Goal: Contribute content

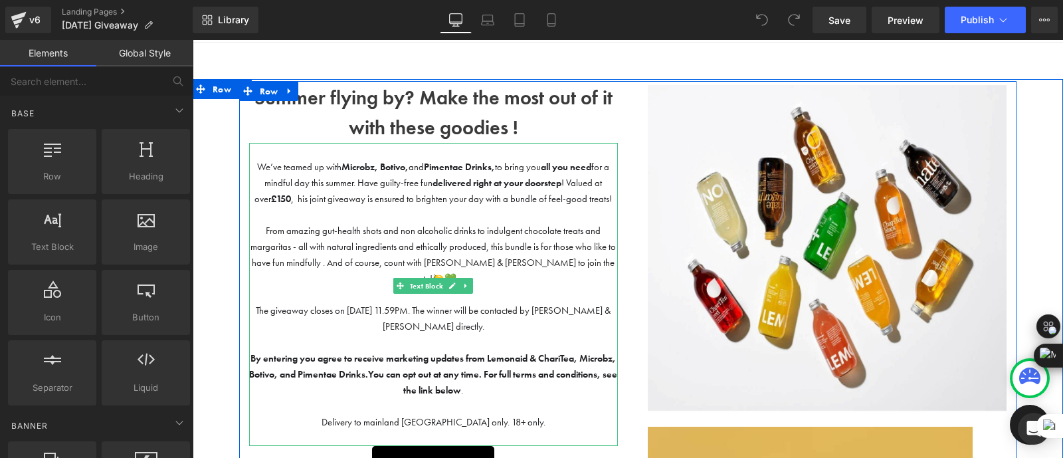
scroll to position [50, 0]
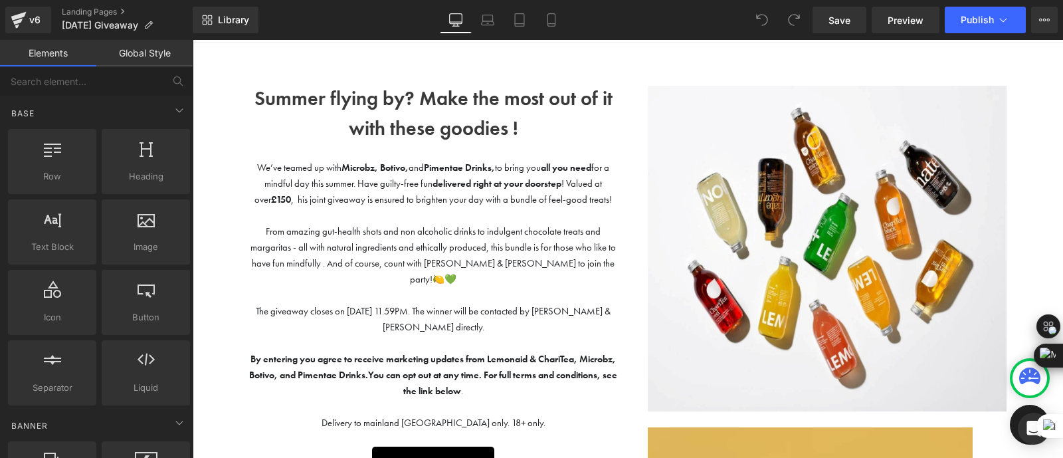
click at [413, 105] on div "Summer flying by? Make the most out of it with these goodies ! Text Block" at bounding box center [433, 114] width 369 height 60
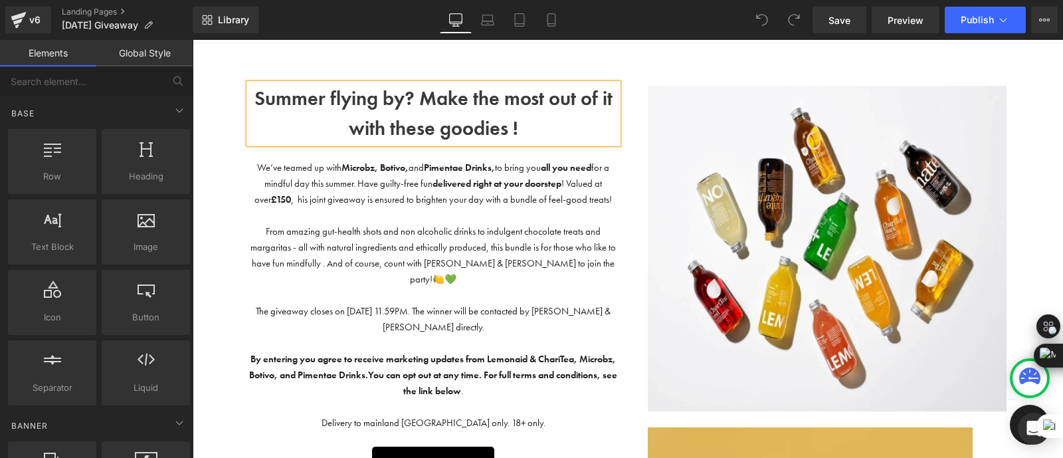
click at [413, 105] on b "Summer flying by? Make the most out of it with these goodies !" at bounding box center [433, 113] width 358 height 55
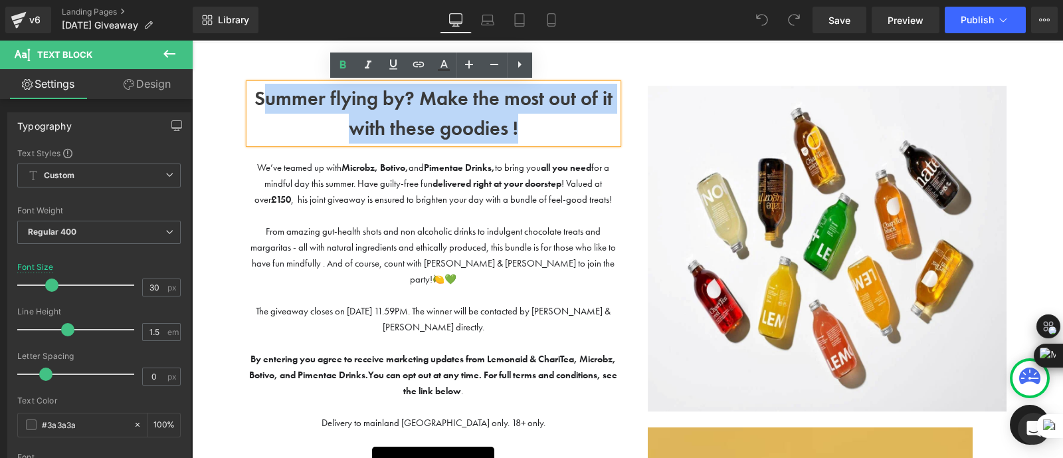
drag, startPoint x: 525, startPoint y: 121, endPoint x: 254, endPoint y: 91, distance: 273.3
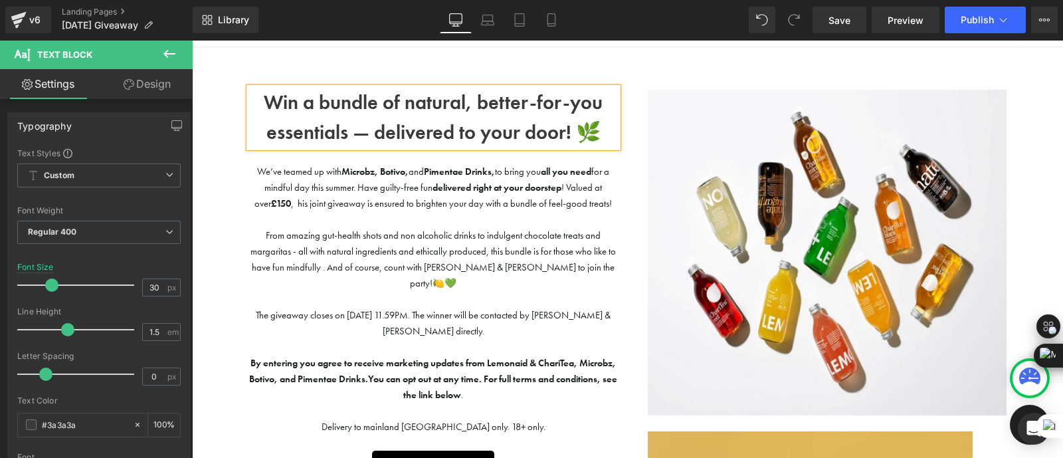
scroll to position [51, 0]
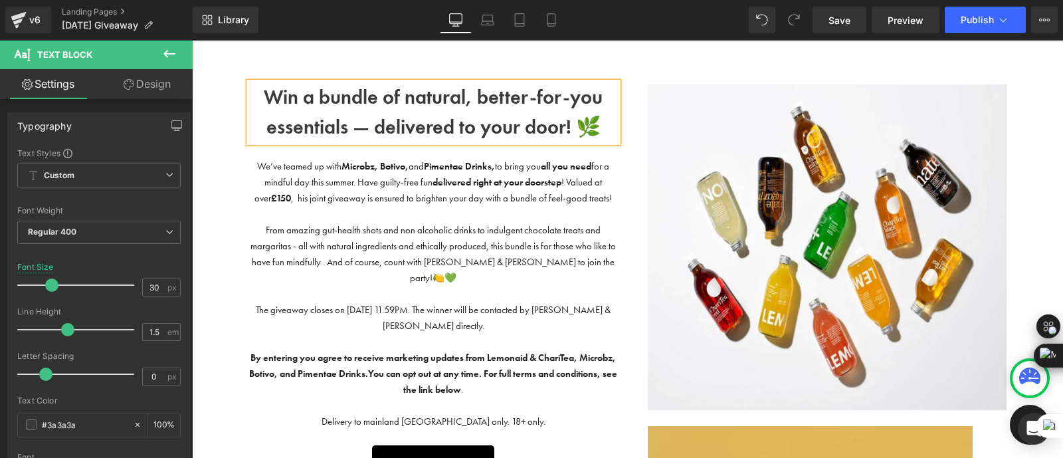
click at [483, 214] on p at bounding box center [433, 214] width 369 height 16
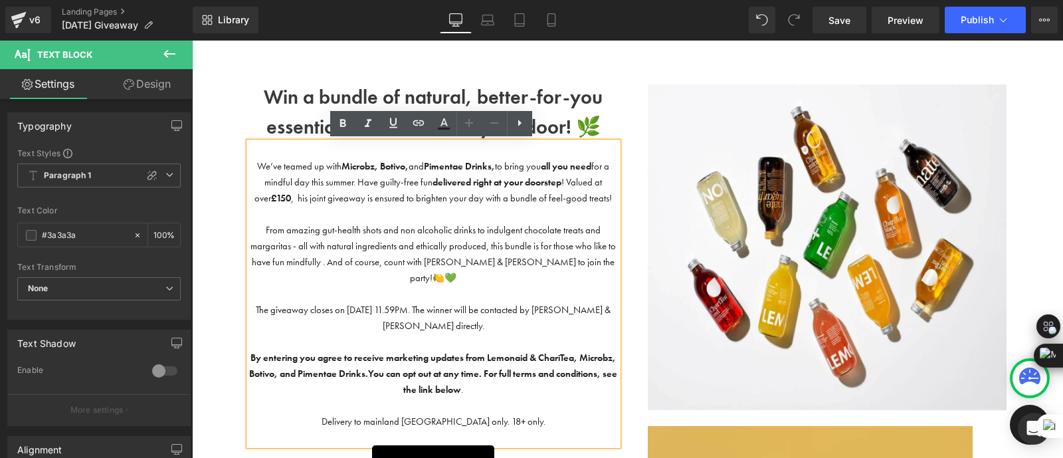
click at [366, 237] on p "From amazing gut-health shots and non alcoholic drinks to indulgent chocolate t…" at bounding box center [433, 254] width 369 height 64
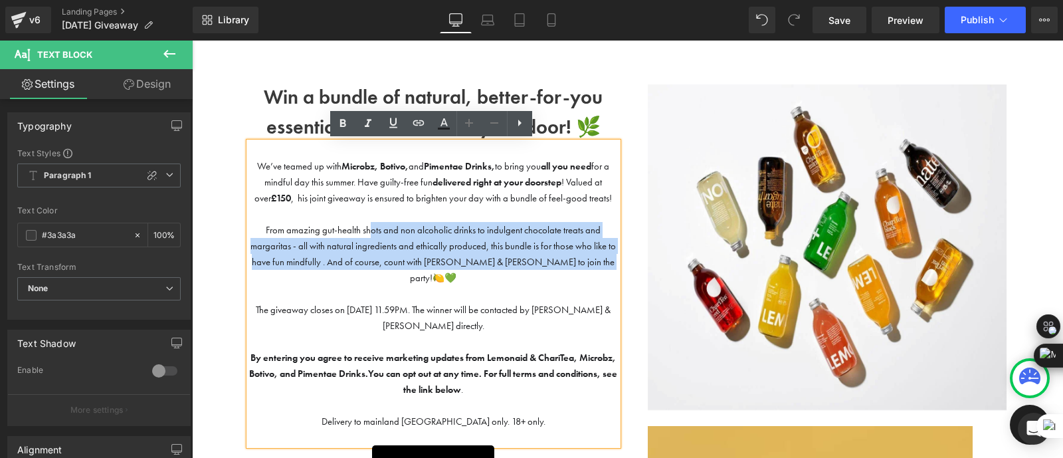
drag, startPoint x: 603, startPoint y: 264, endPoint x: 369, endPoint y: 232, distance: 236.7
click at [369, 232] on span "From amazing gut-health shots and non alcoholic drinks to indulgent chocolate t…" at bounding box center [432, 254] width 365 height 60
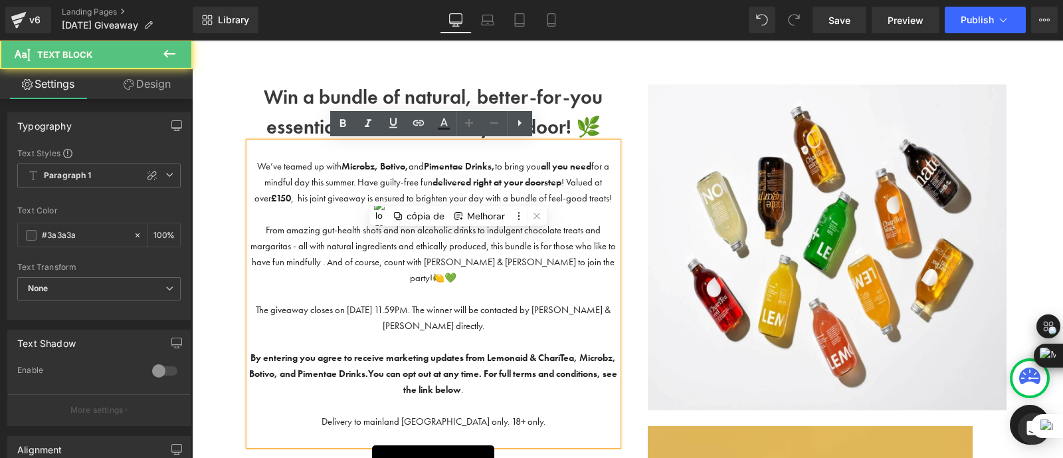
click at [254, 160] on span "We’ve teamed up with Microbz, [PERSON_NAME], and Pimentae Drinks, to bring you …" at bounding box center [432, 182] width 357 height 44
paste div
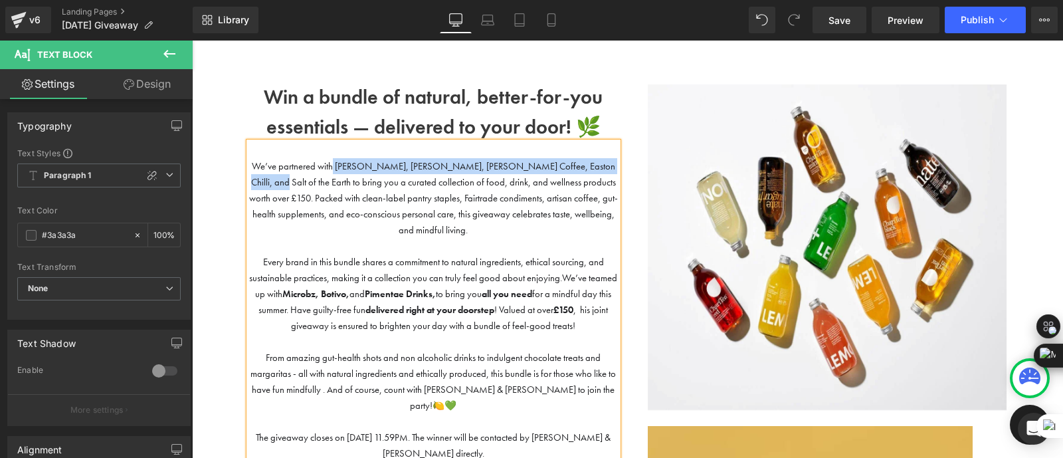
drag, startPoint x: 335, startPoint y: 164, endPoint x: 600, endPoint y: 160, distance: 264.4
click at [600, 160] on span "We’ve partnered with [PERSON_NAME], [PERSON_NAME], [PERSON_NAME] Coffee, Easton…" at bounding box center [433, 198] width 369 height 76
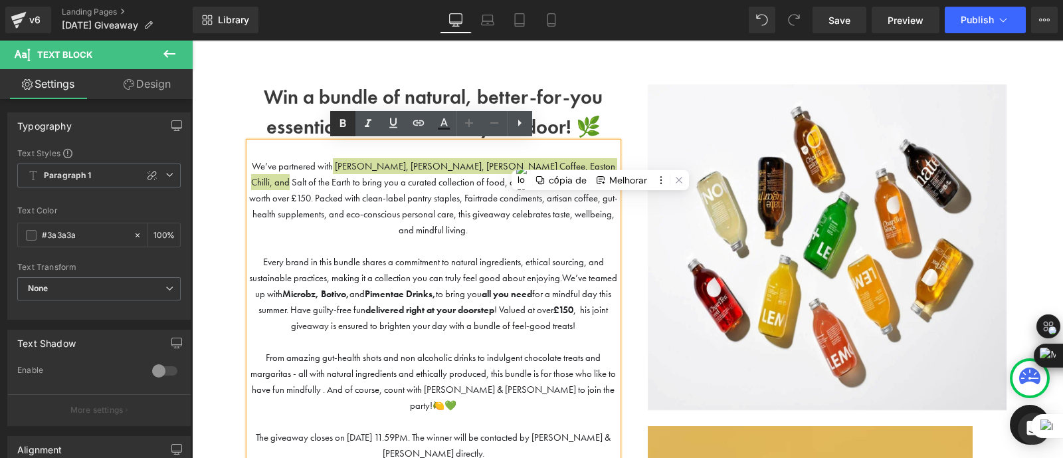
click at [342, 124] on icon at bounding box center [343, 124] width 16 height 16
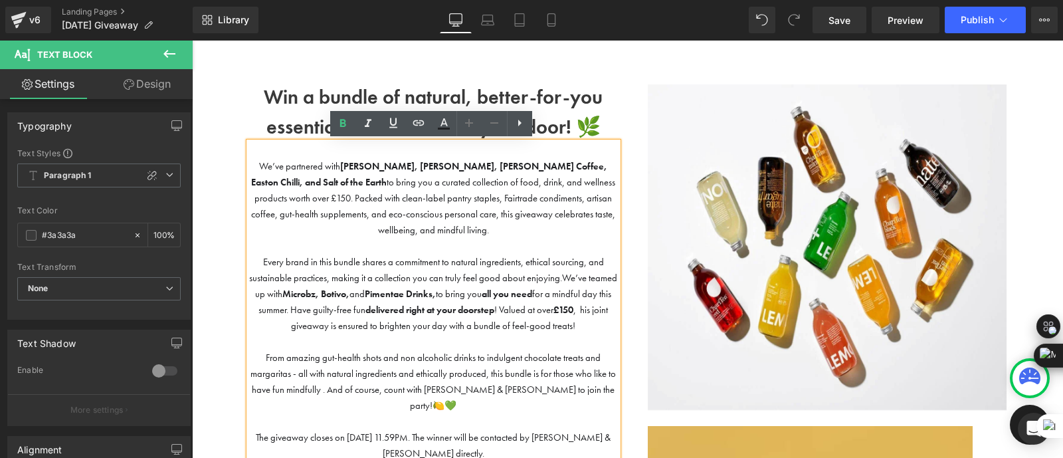
click at [430, 256] on span "Every brand in this bundle shares a commitment to natural ingredients, ethical …" at bounding box center [433, 294] width 368 height 76
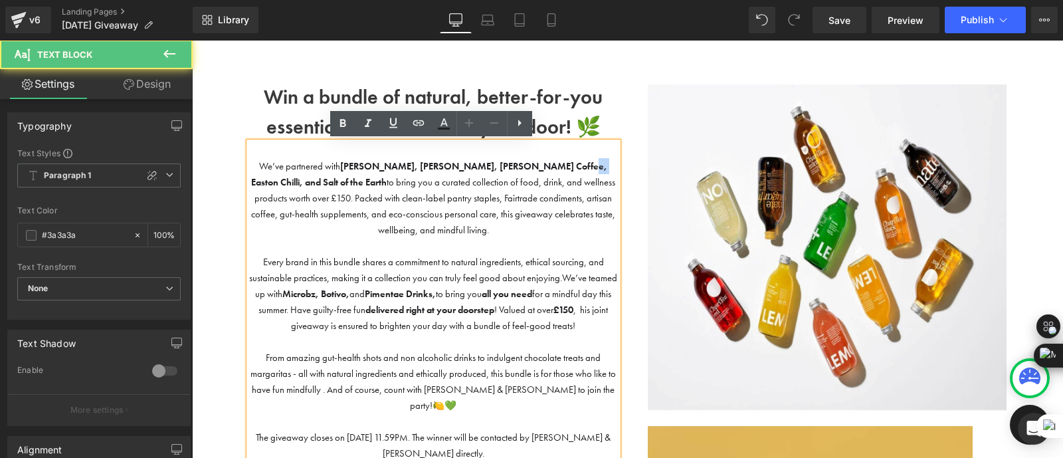
drag, startPoint x: 545, startPoint y: 166, endPoint x: 529, endPoint y: 164, distance: 15.4
click at [529, 164] on strong "[PERSON_NAME], [PERSON_NAME], [PERSON_NAME] Coffee, Easton Chilli, and Salt of …" at bounding box center [429, 174] width 356 height 28
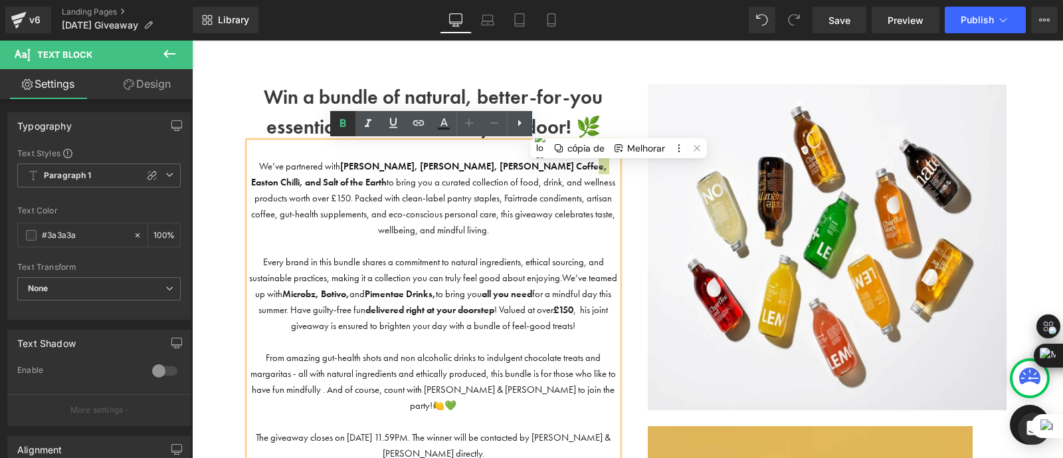
click at [345, 126] on icon at bounding box center [343, 124] width 16 height 16
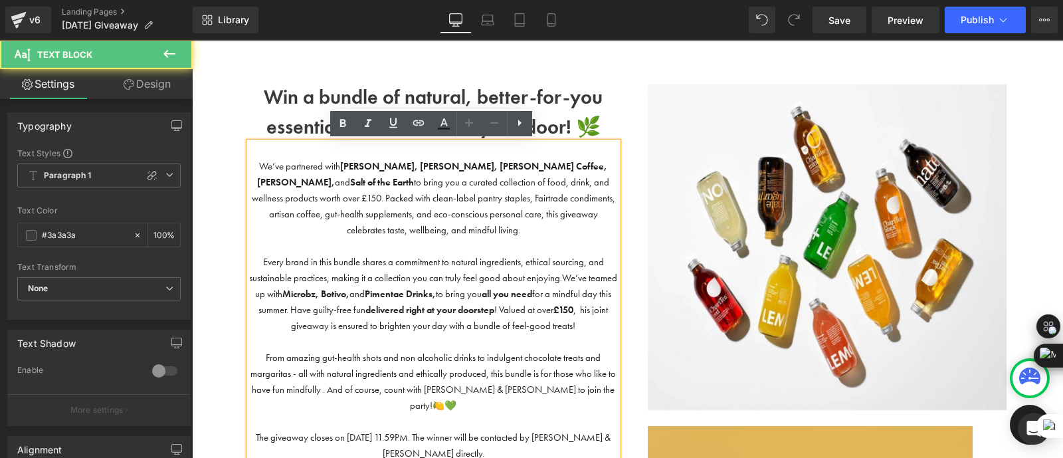
click at [449, 263] on span "Every brand in this bundle shares a commitment to natural ingredients, ethical …" at bounding box center [433, 294] width 368 height 76
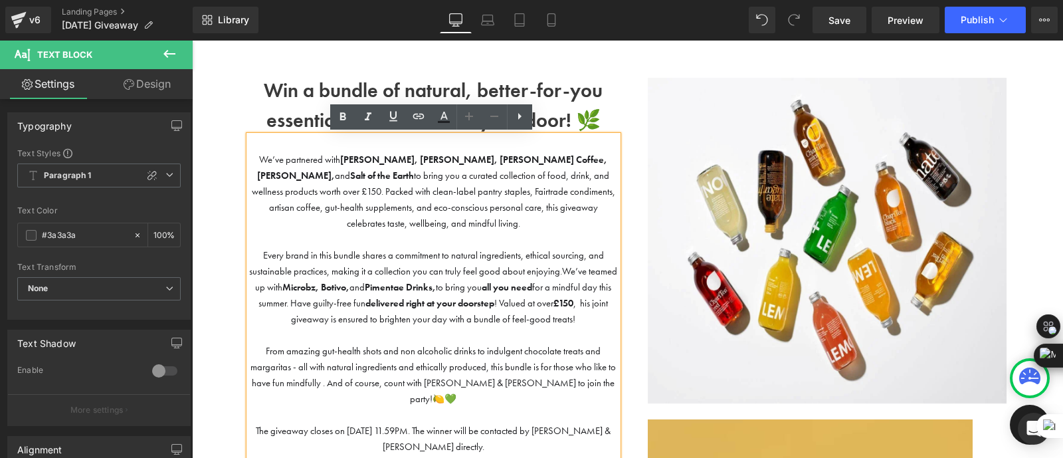
scroll to position [59, 0]
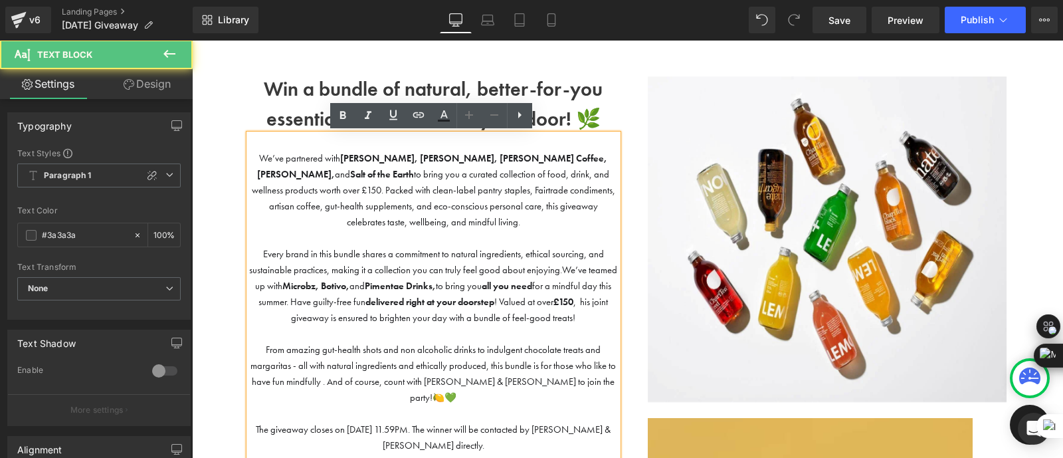
click at [372, 230] on p at bounding box center [433, 238] width 369 height 16
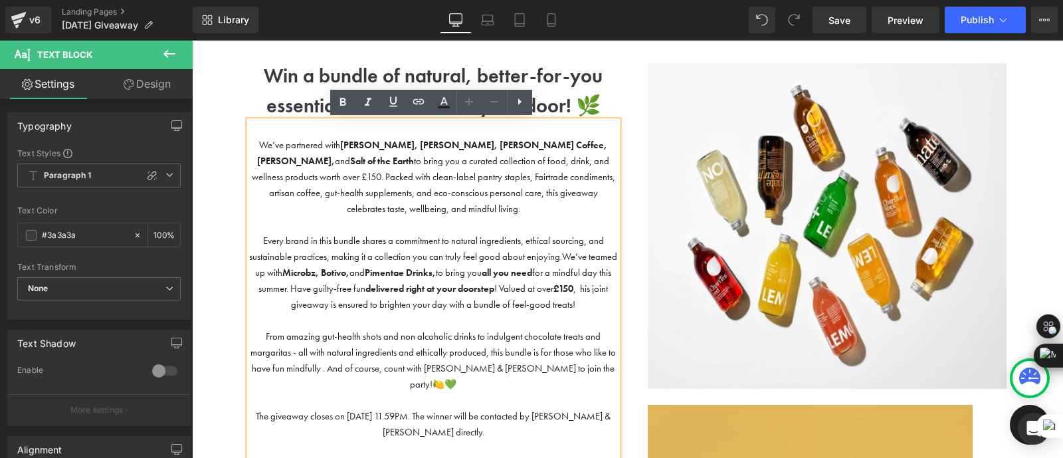
scroll to position [72, 0]
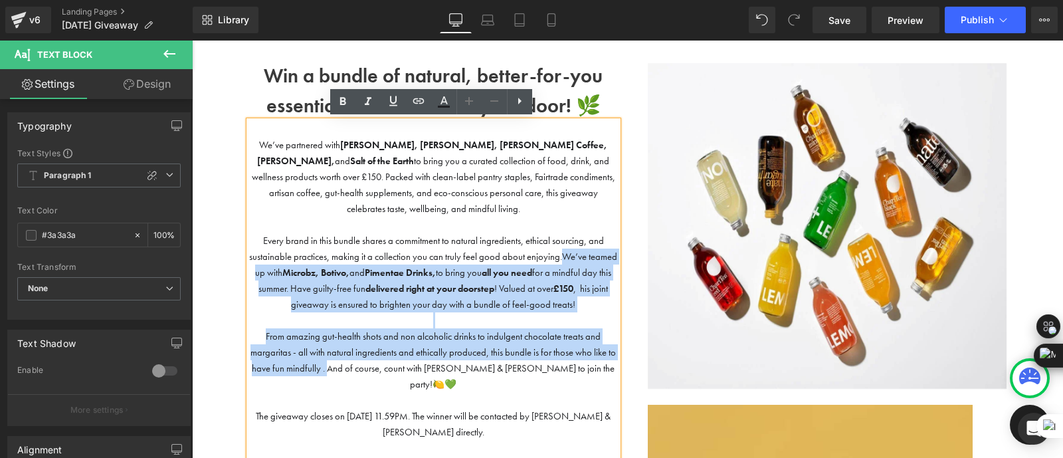
drag, startPoint x: 577, startPoint y: 241, endPoint x: 332, endPoint y: 355, distance: 270.4
click at [332, 355] on div "We’ve partnered with [PERSON_NAME], [PERSON_NAME], [PERSON_NAME] Coffee, Easton…" at bounding box center [433, 336] width 369 height 430
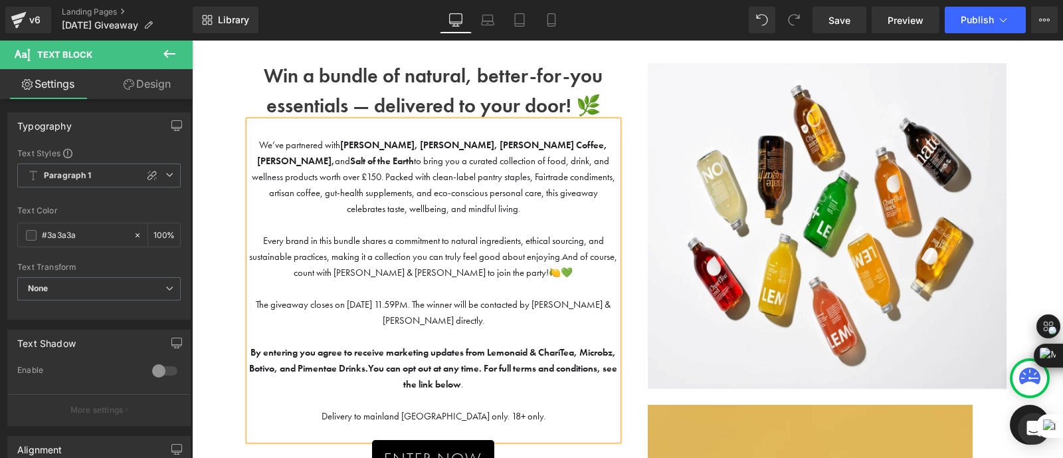
scroll to position [84, 0]
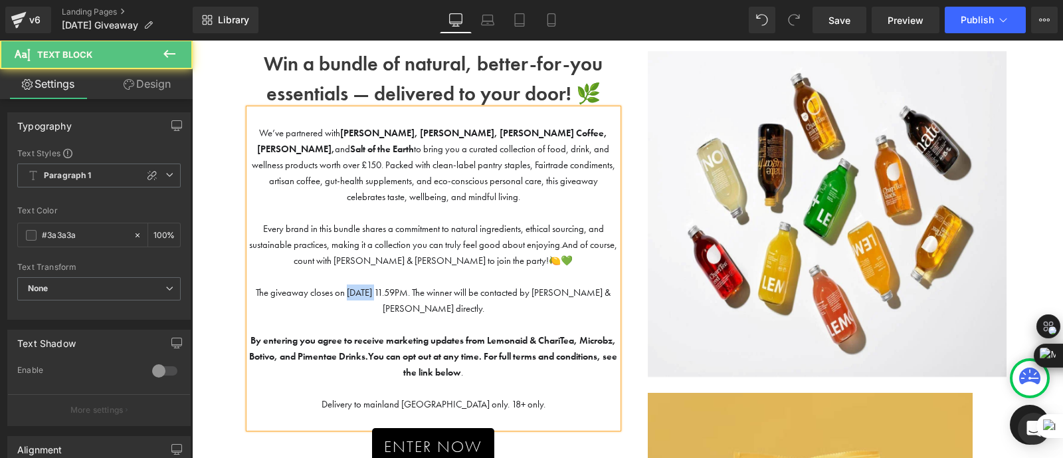
drag, startPoint x: 373, startPoint y: 277, endPoint x: 345, endPoint y: 274, distance: 27.4
click at [345, 286] on span "The giveaway closes on [DATE] 11.59PM. The winner will be contacted by [PERSON_…" at bounding box center [433, 300] width 355 height 28
click at [474, 350] on strong "You can opt out at any time. For full terms and conditions, see the link below" at bounding box center [492, 364] width 249 height 28
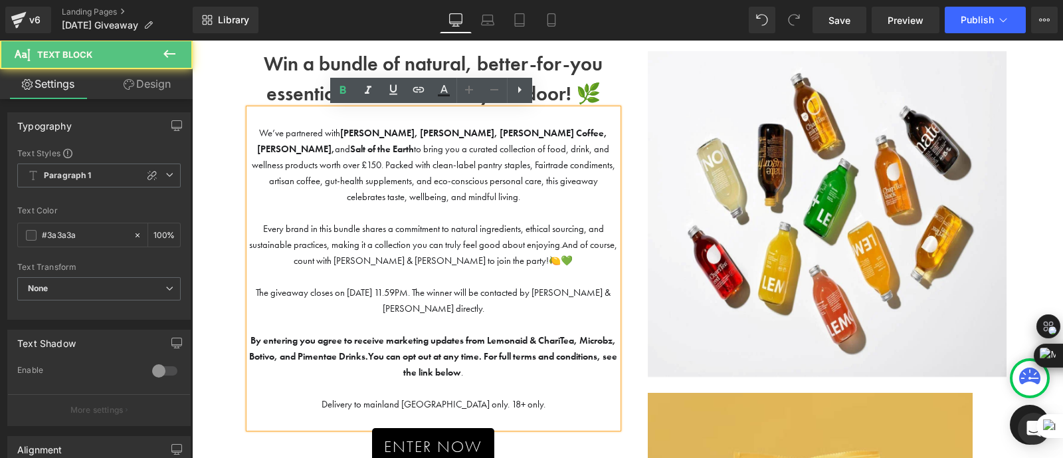
drag, startPoint x: 330, startPoint y: 132, endPoint x: 613, endPoint y: 129, distance: 283.0
click at [613, 129] on span "We’ve partnered with [PERSON_NAME], [PERSON_NAME], [PERSON_NAME] Coffee, Easton…" at bounding box center [433, 165] width 363 height 76
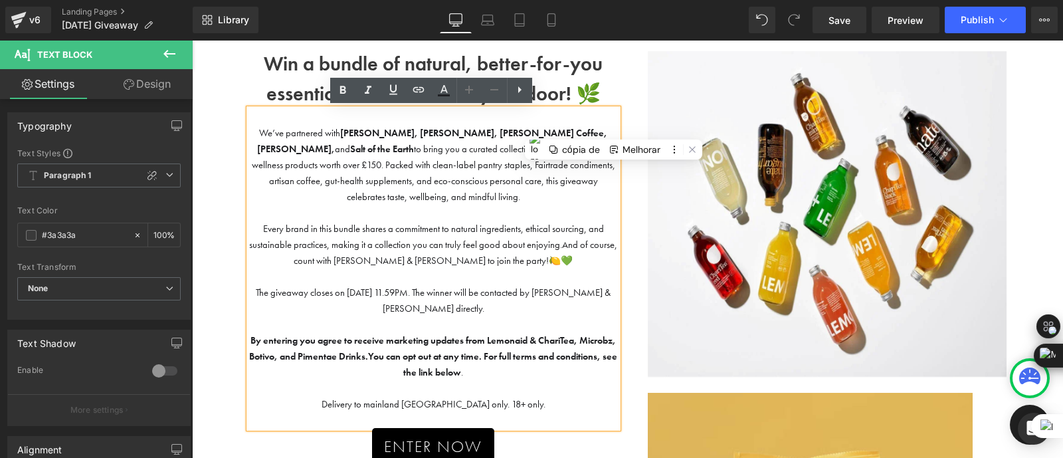
copy span "[PERSON_NAME], [PERSON_NAME], [PERSON_NAME] Coffee, Easton Chilli, and Salt of …"
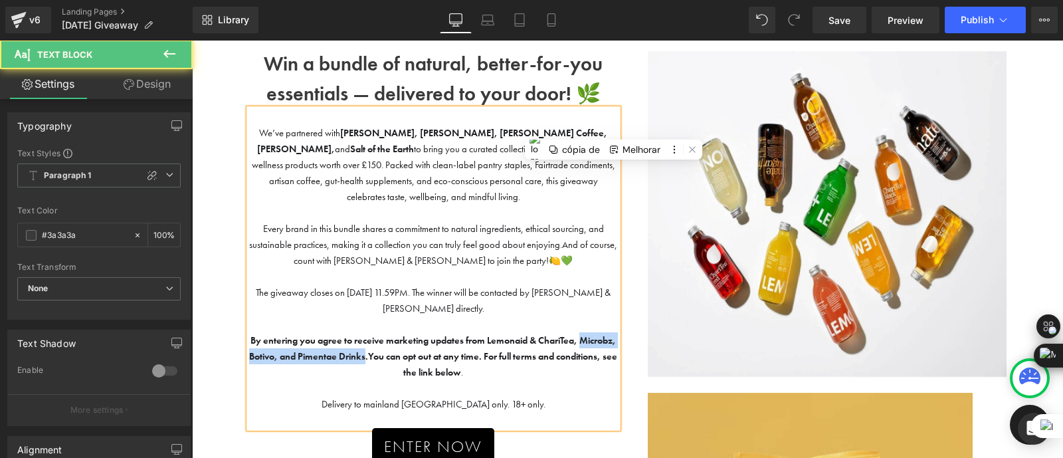
drag, startPoint x: 254, startPoint y: 335, endPoint x: 413, endPoint y: 341, distance: 158.2
click at [413, 341] on strong "By entering you agree to receive marketing updates from Lemonaid & ChariTea, Mi…" at bounding box center [432, 348] width 367 height 28
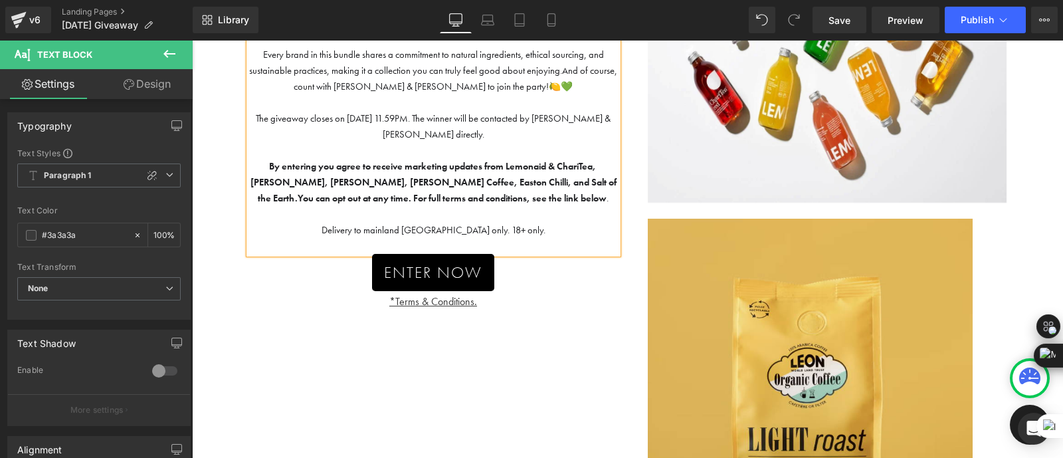
scroll to position [272, 0]
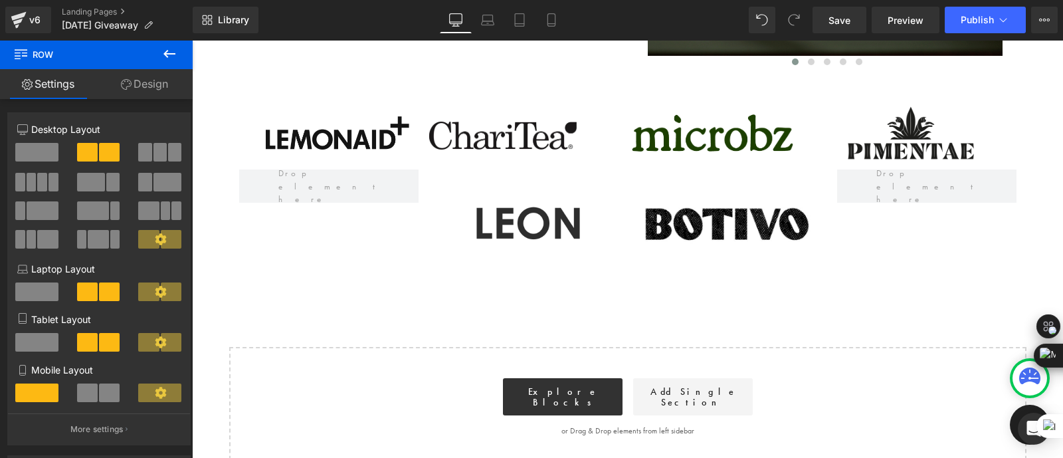
scroll to position [1674, 0]
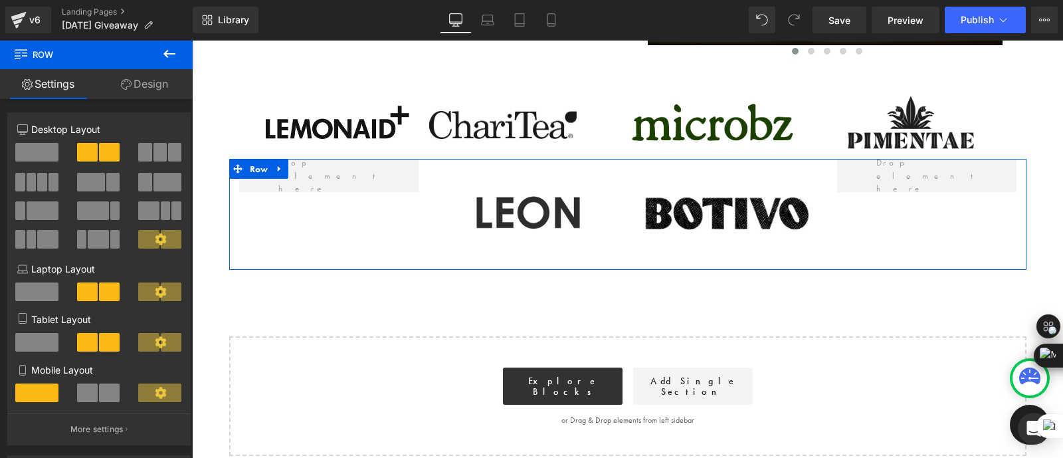
click at [823, 252] on div "Image" at bounding box center [727, 210] width 199 height 103
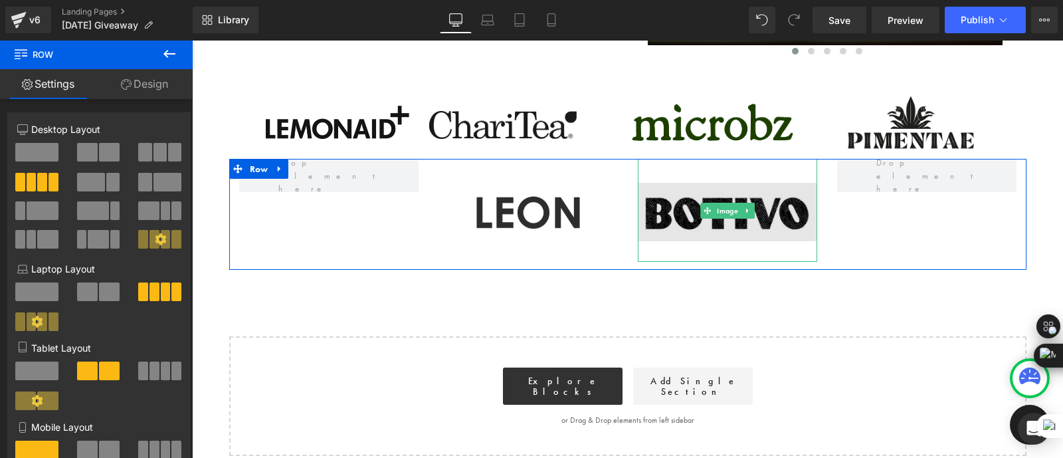
click at [690, 224] on img at bounding box center [727, 210] width 179 height 103
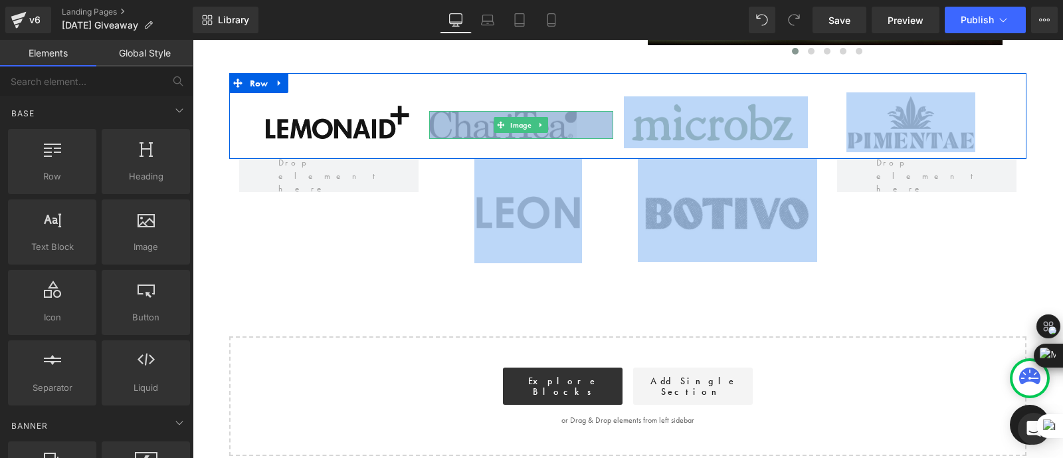
drag, startPoint x: 496, startPoint y: 297, endPoint x: 442, endPoint y: 122, distance: 183.2
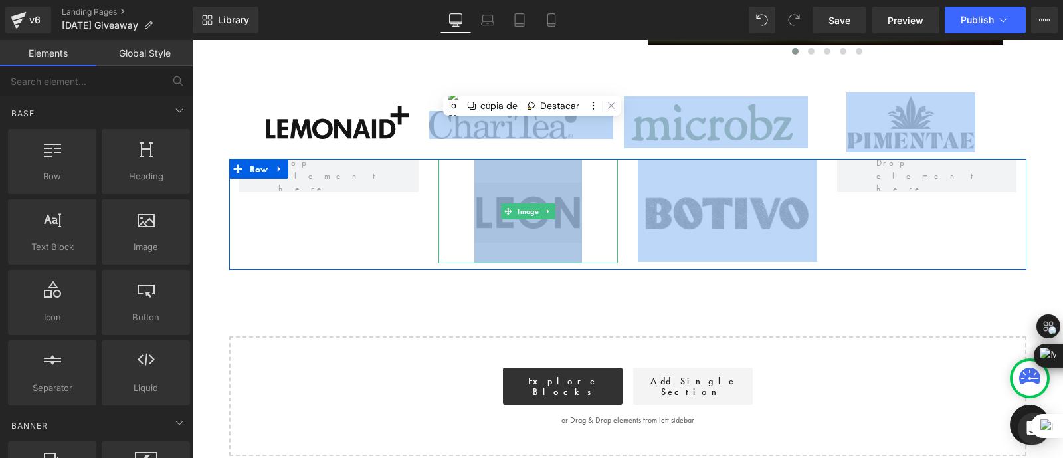
click at [525, 202] on img at bounding box center [528, 211] width 108 height 104
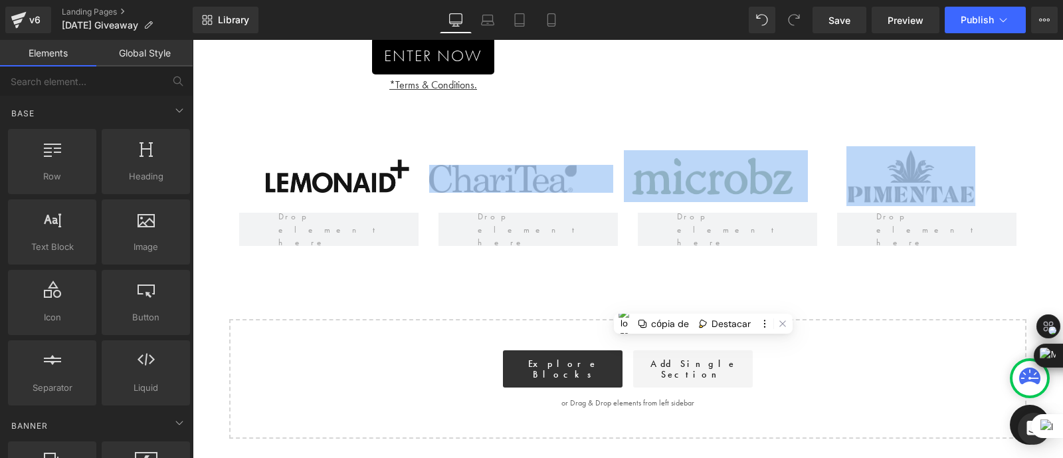
scroll to position [474, 0]
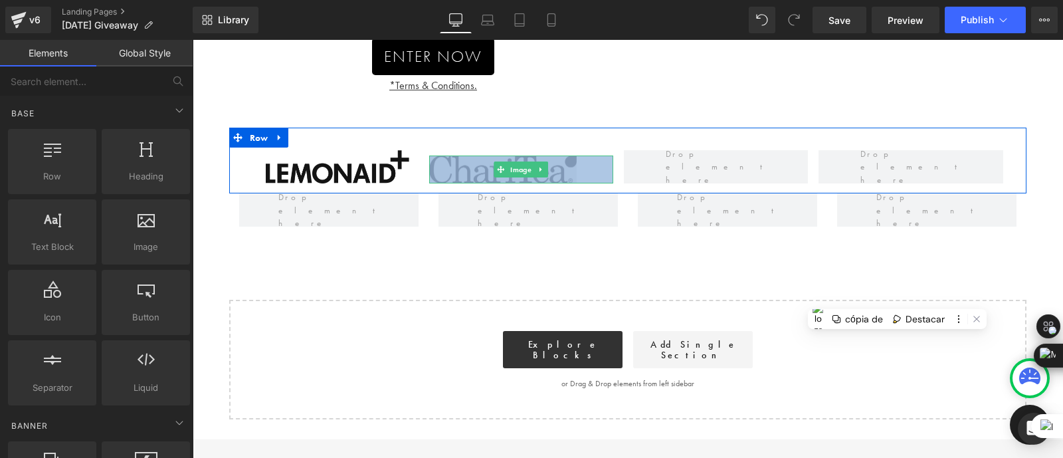
click at [581, 155] on img at bounding box center [521, 169] width 184 height 29
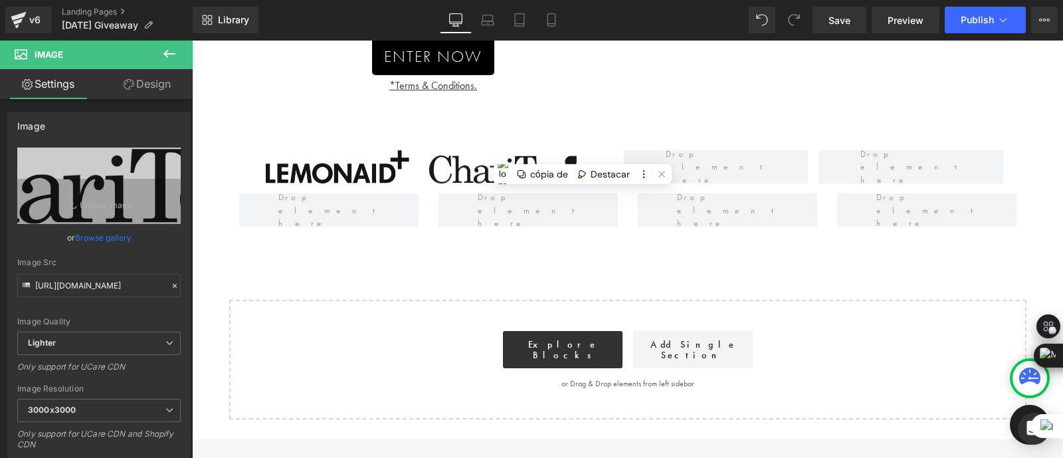
click at [626, 273] on div "Win a bundle of natural, better-for-you essentials — delivered to your door! 🌿 …" at bounding box center [627, 37] width 871 height 765
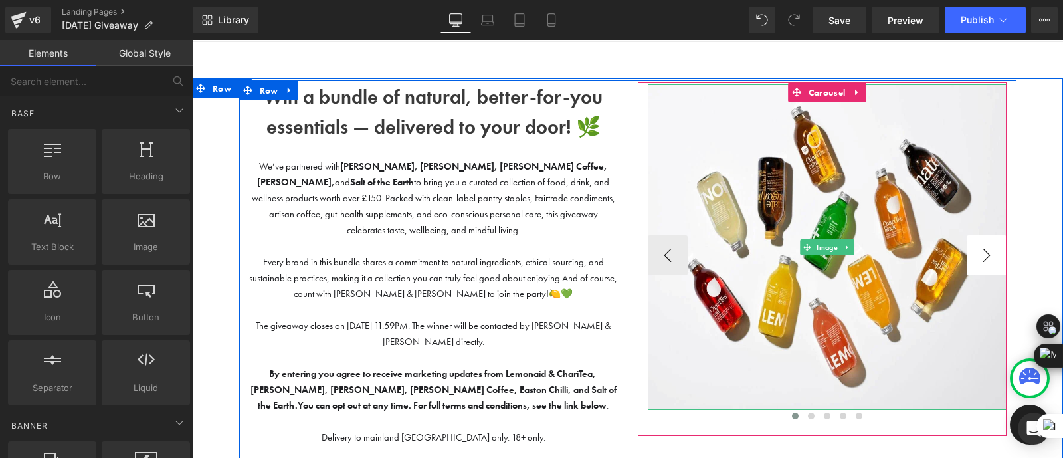
scroll to position [50, 0]
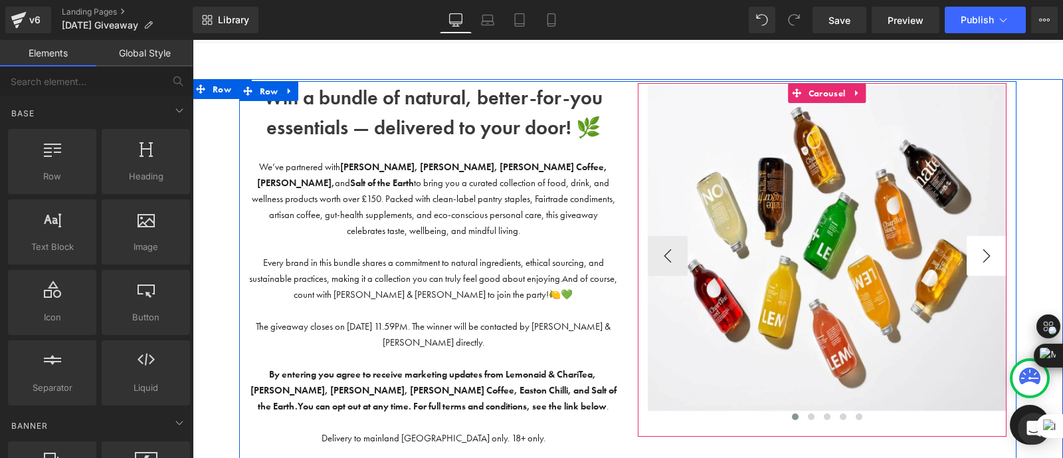
click at [977, 253] on button "›" at bounding box center [987, 256] width 40 height 40
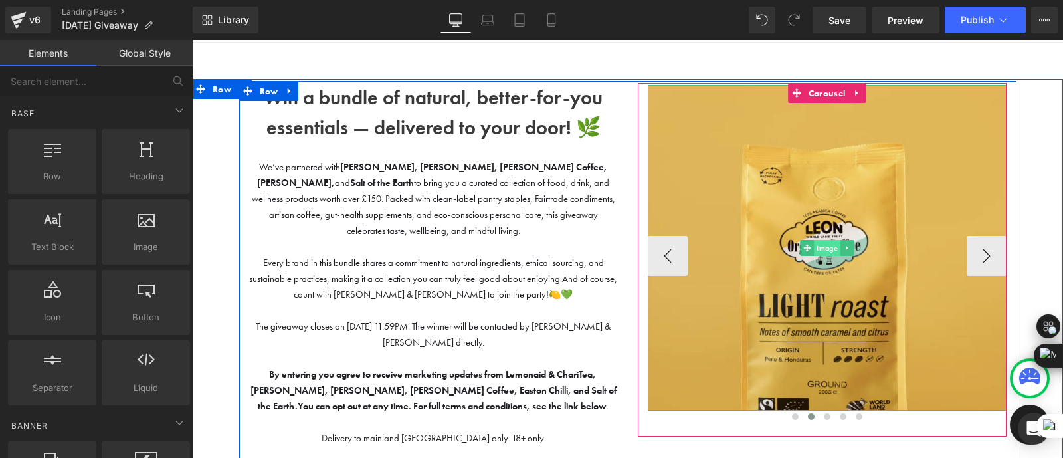
click at [820, 249] on span "Image" at bounding box center [827, 248] width 27 height 16
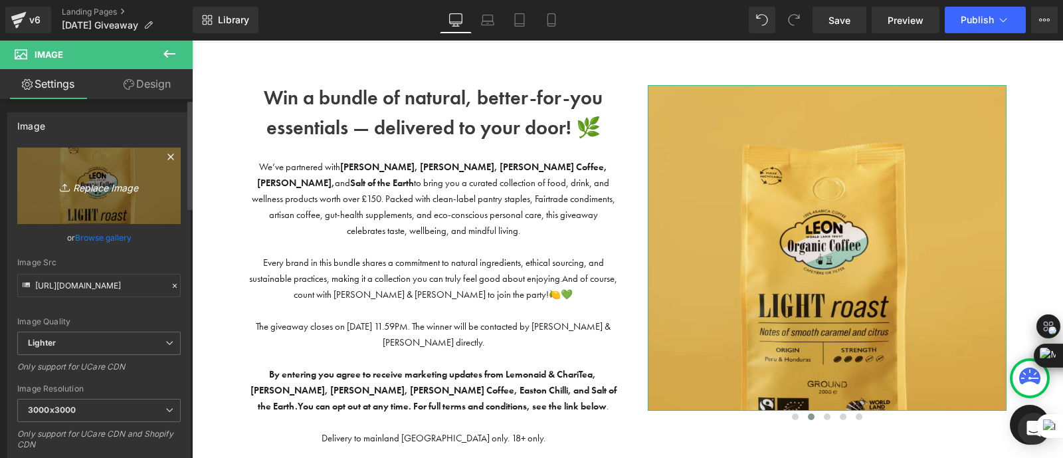
click at [108, 192] on icon "Replace Image" at bounding box center [99, 185] width 106 height 17
type input "C:\fakepath\zaytoun.webp"
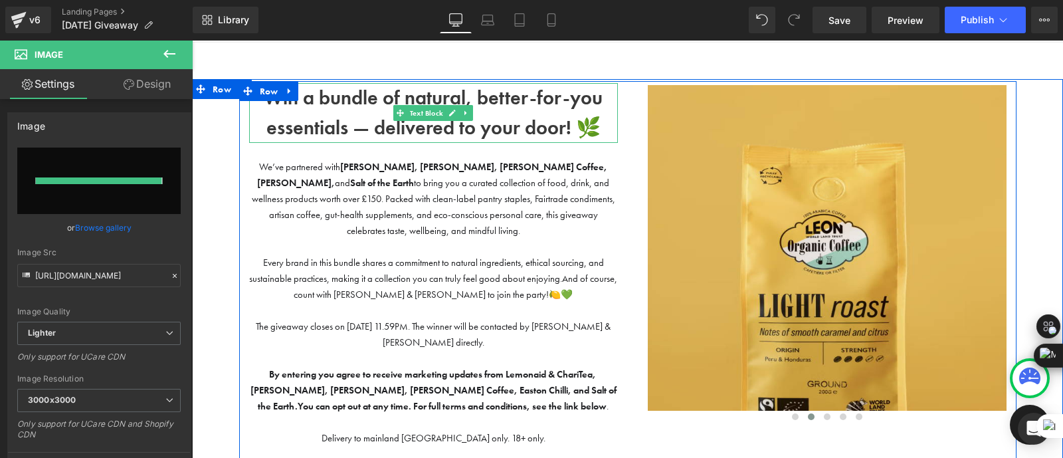
type input "[URL][DOMAIN_NAME]"
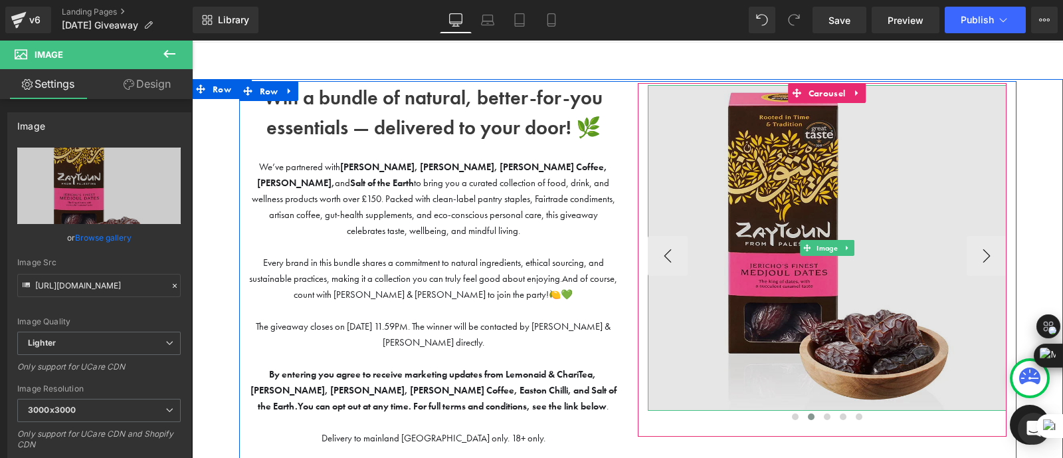
click at [697, 90] on img at bounding box center [827, 247] width 359 height 325
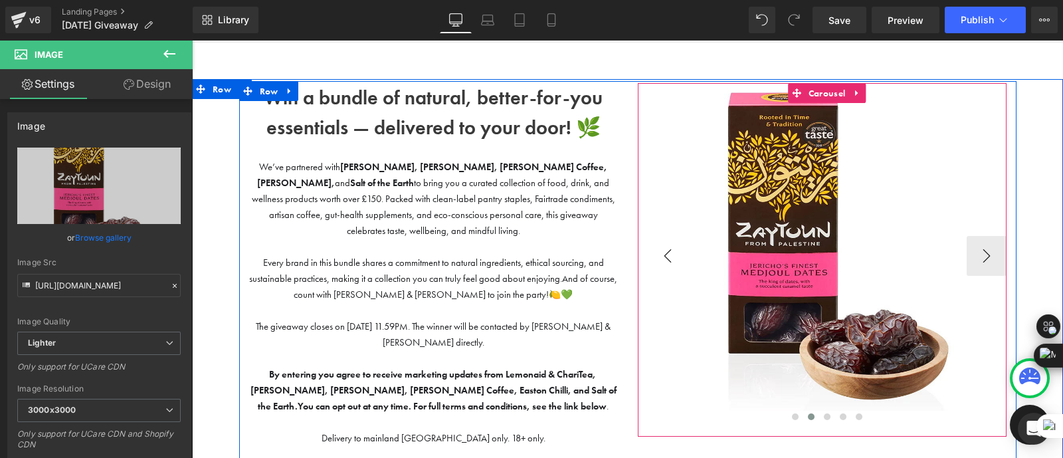
click at [657, 257] on button "‹" at bounding box center [668, 256] width 40 height 40
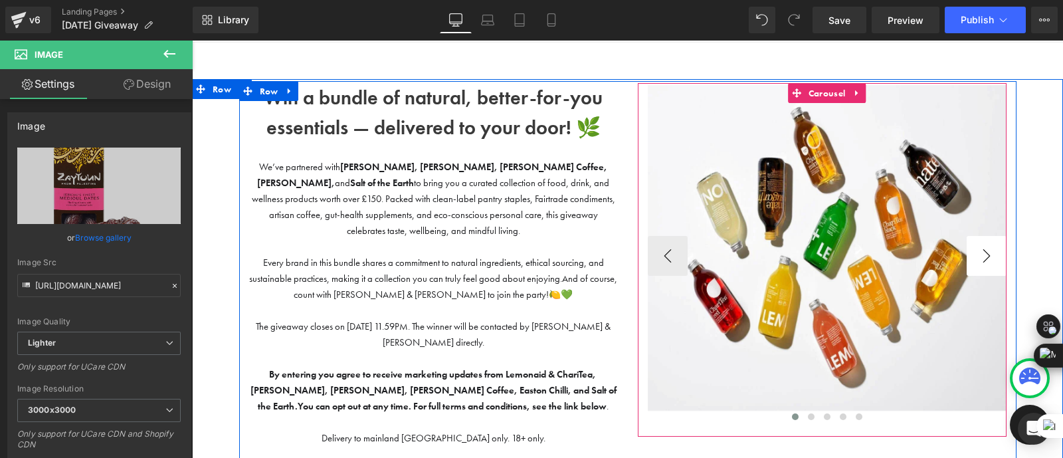
click at [991, 256] on button "›" at bounding box center [987, 256] width 40 height 40
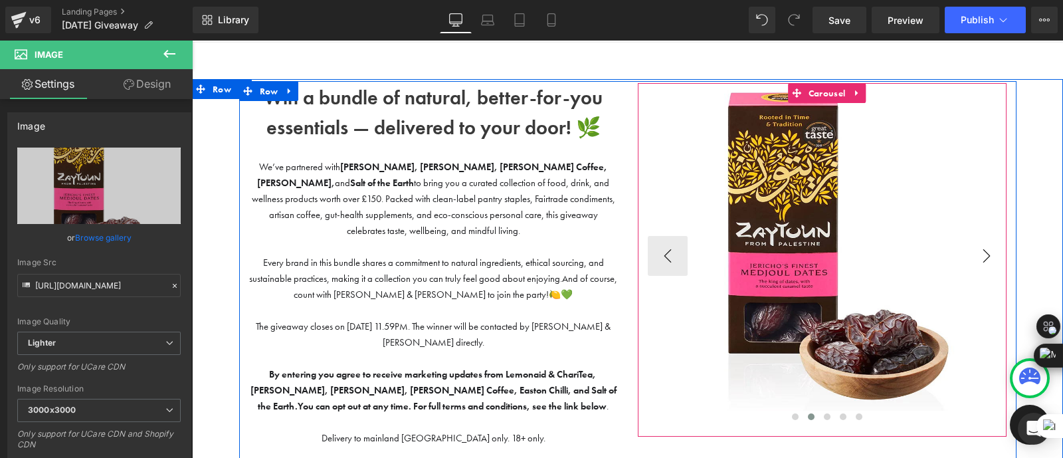
click at [991, 256] on button "›" at bounding box center [987, 256] width 40 height 40
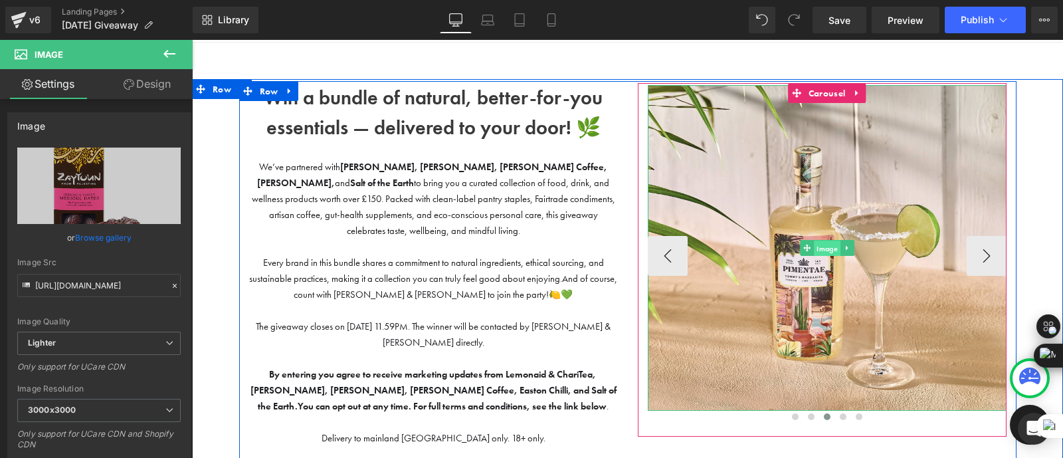
click at [823, 250] on span "Image" at bounding box center [827, 248] width 27 height 16
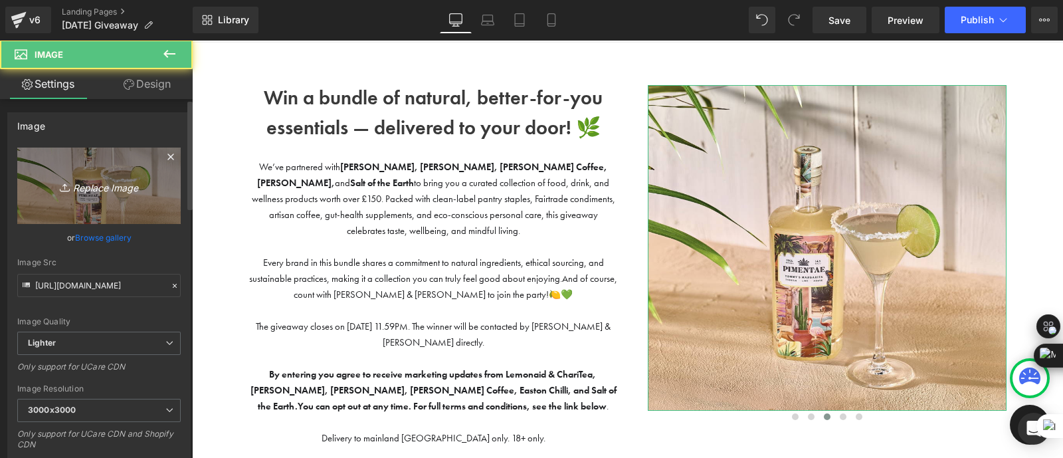
click at [96, 179] on icon "Replace Image" at bounding box center [99, 185] width 106 height 17
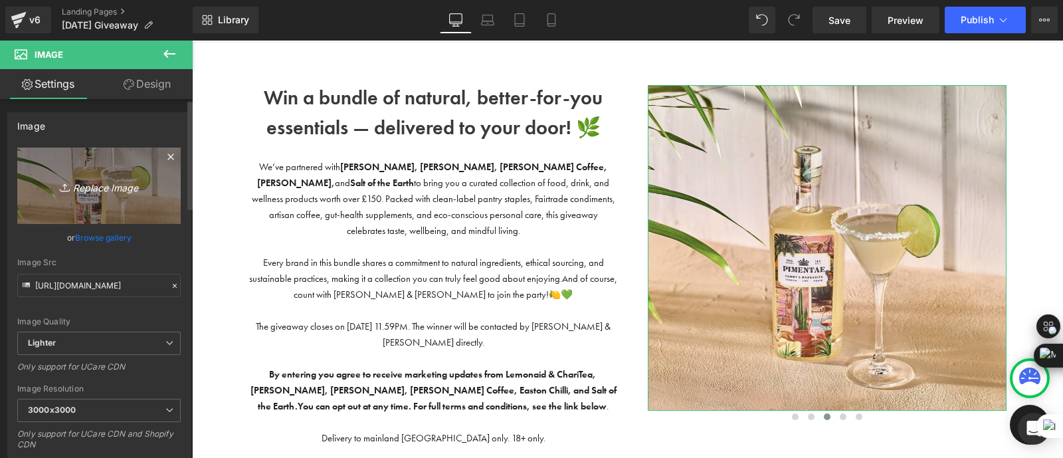
type input "C:\fakepath\dr.webp"
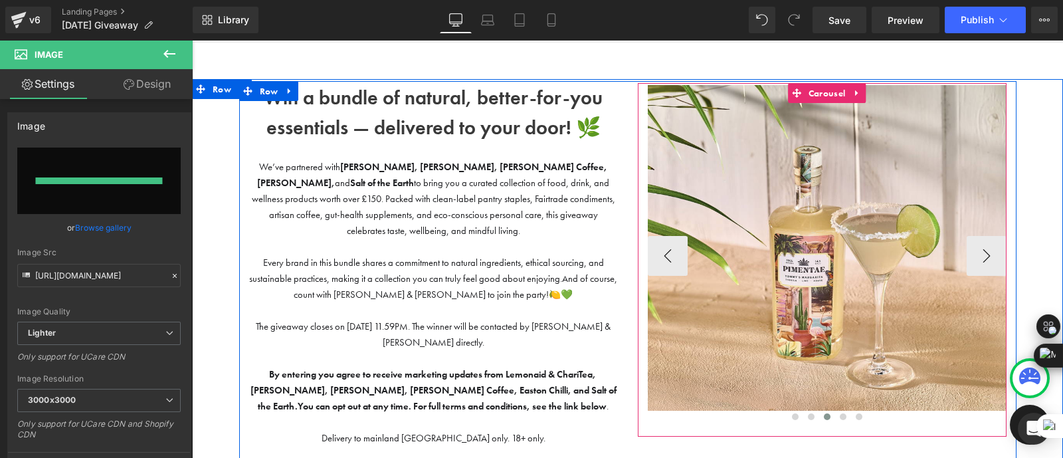
type input "[URL][DOMAIN_NAME]"
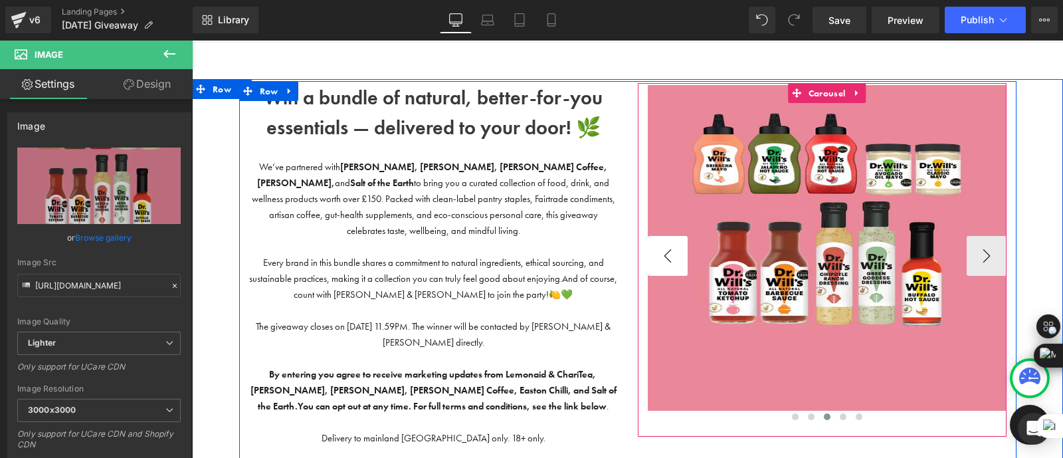
click at [652, 256] on button "‹" at bounding box center [668, 256] width 40 height 40
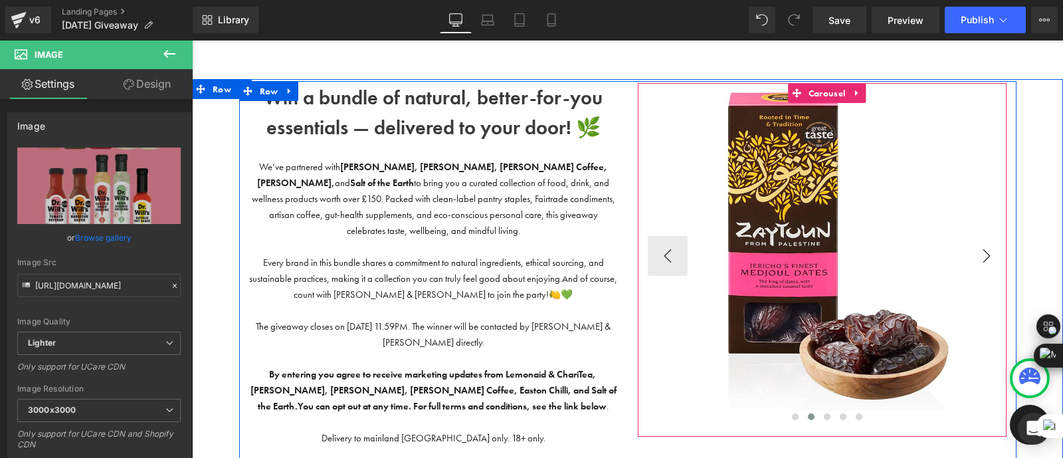
click at [979, 254] on button "›" at bounding box center [987, 256] width 40 height 40
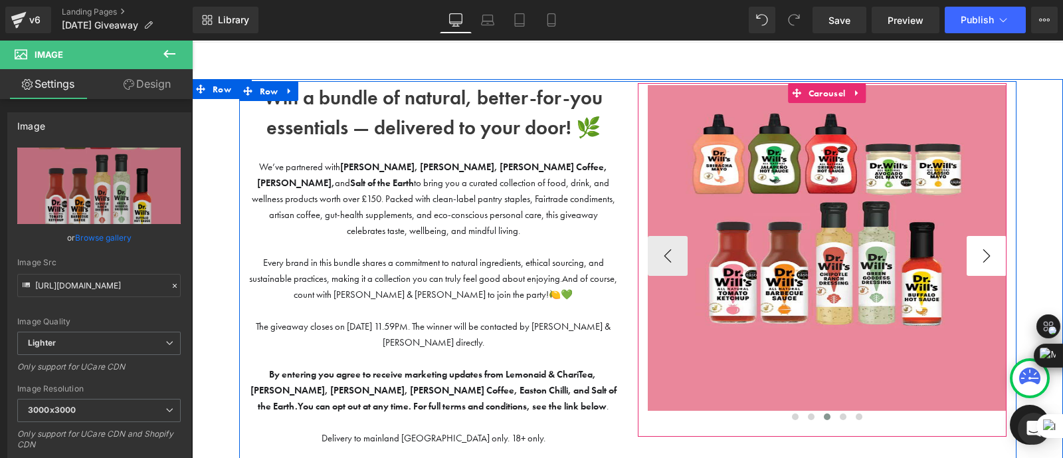
click at [979, 254] on button "›" at bounding box center [987, 256] width 40 height 40
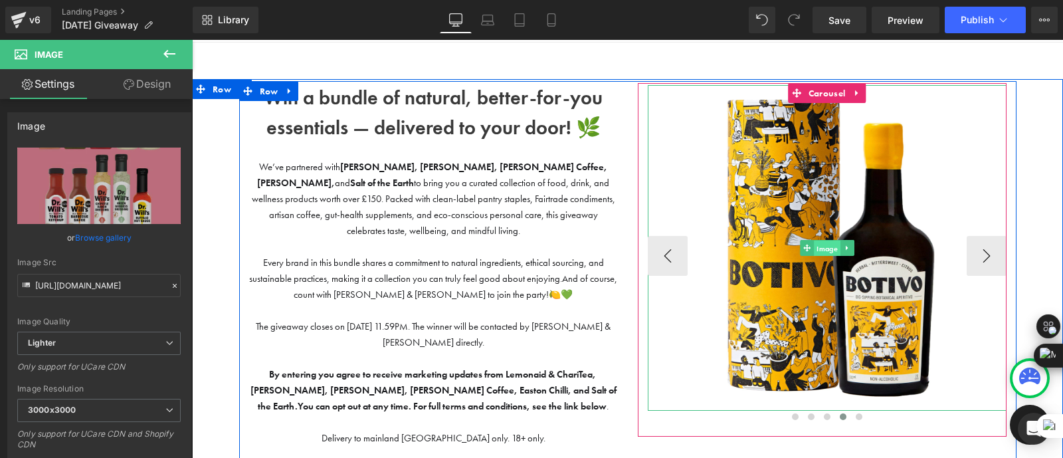
click at [825, 248] on span "Image" at bounding box center [827, 248] width 27 height 16
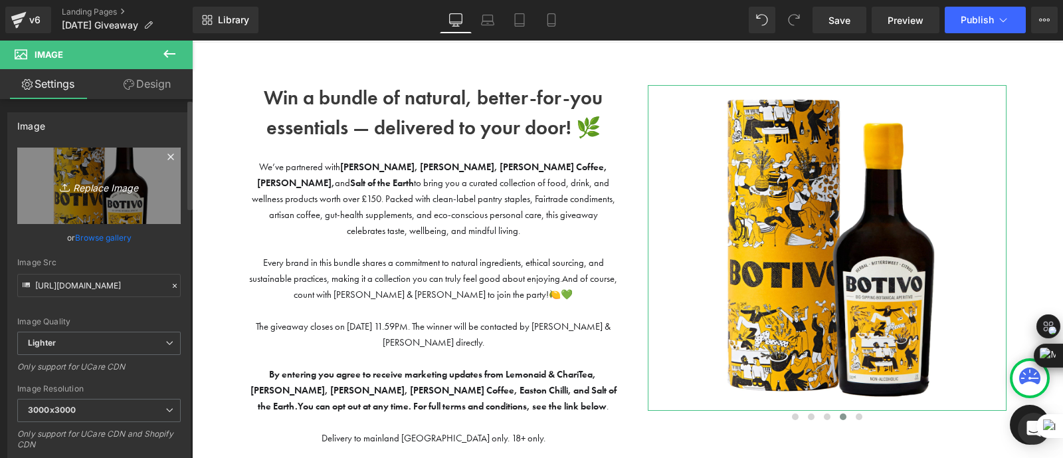
click at [110, 177] on icon "Replace Image" at bounding box center [99, 185] width 106 height 17
type input "C:\fakepath\easton.webp"
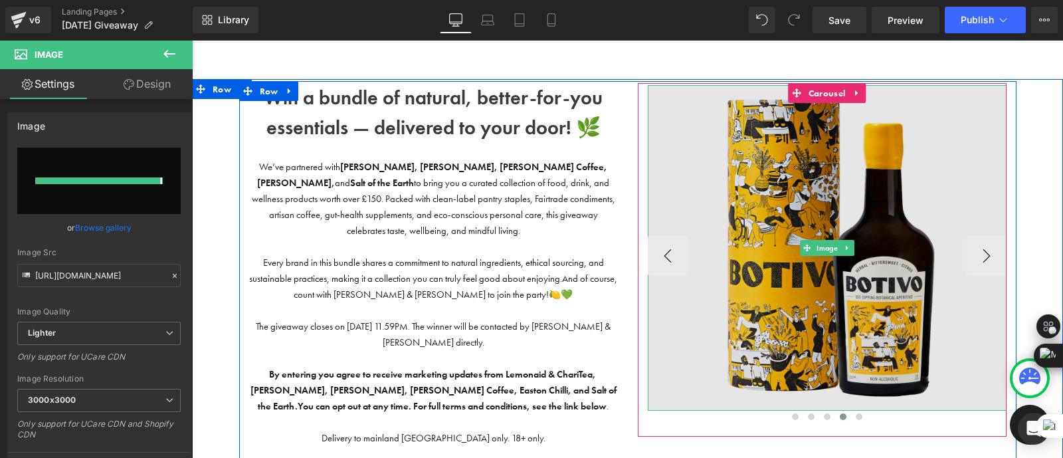
type input "[URL][DOMAIN_NAME]"
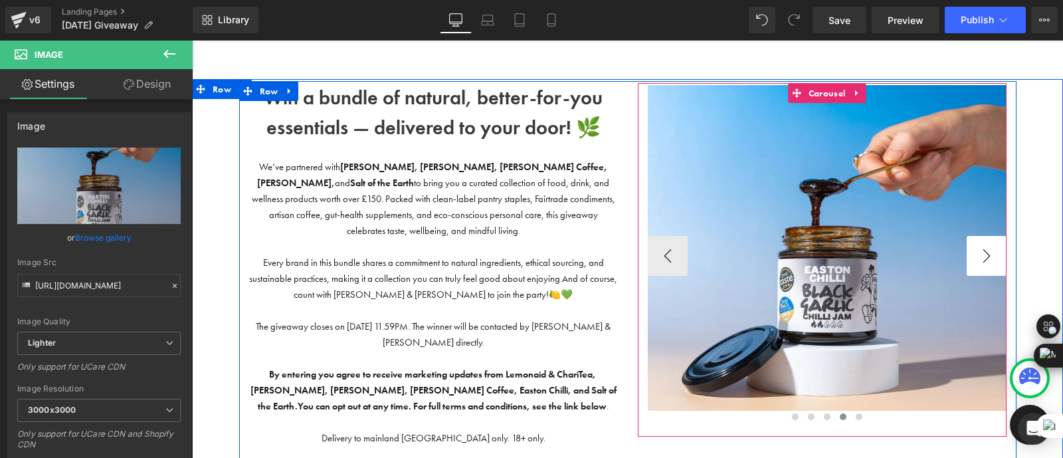
click at [984, 257] on button "›" at bounding box center [987, 256] width 40 height 40
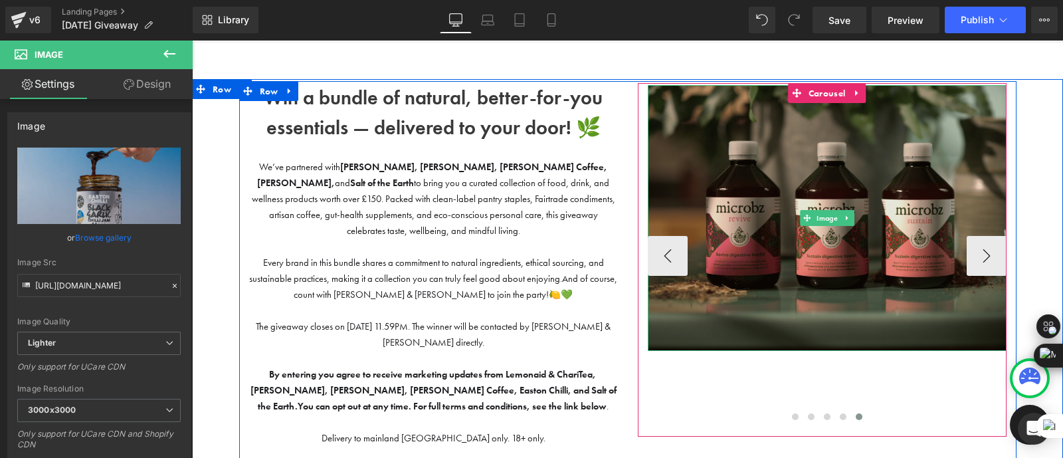
click at [827, 199] on img at bounding box center [827, 218] width 359 height 266
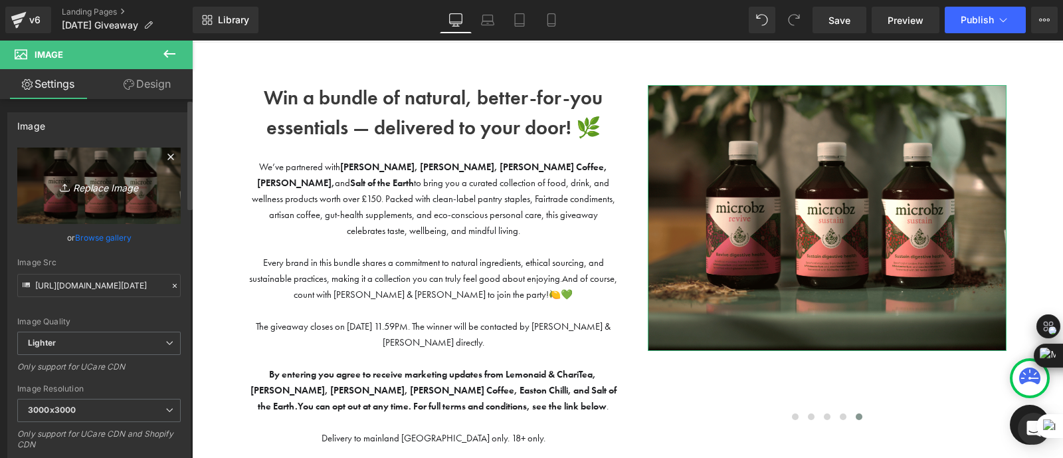
click at [117, 180] on icon "Replace Image" at bounding box center [99, 185] width 106 height 17
type input "C:\fakepath\salt.jpeg"
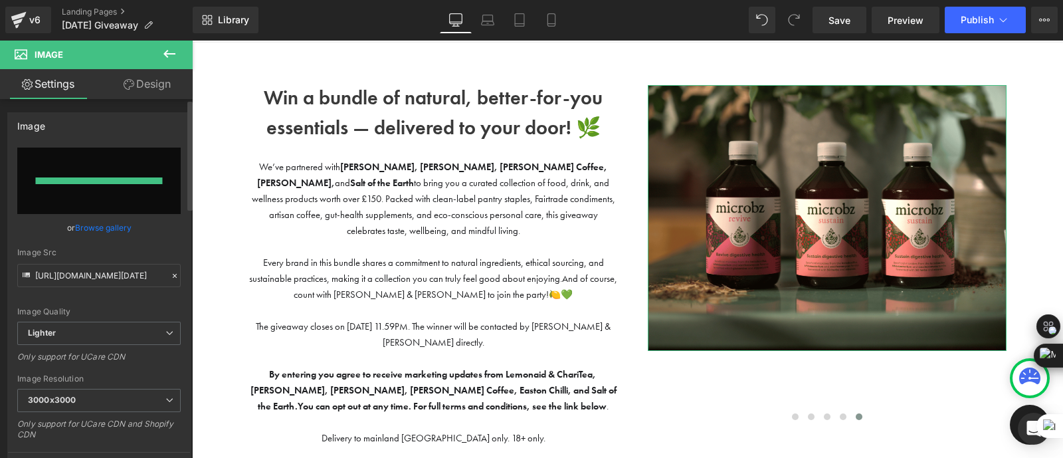
type input "[URL][DOMAIN_NAME]"
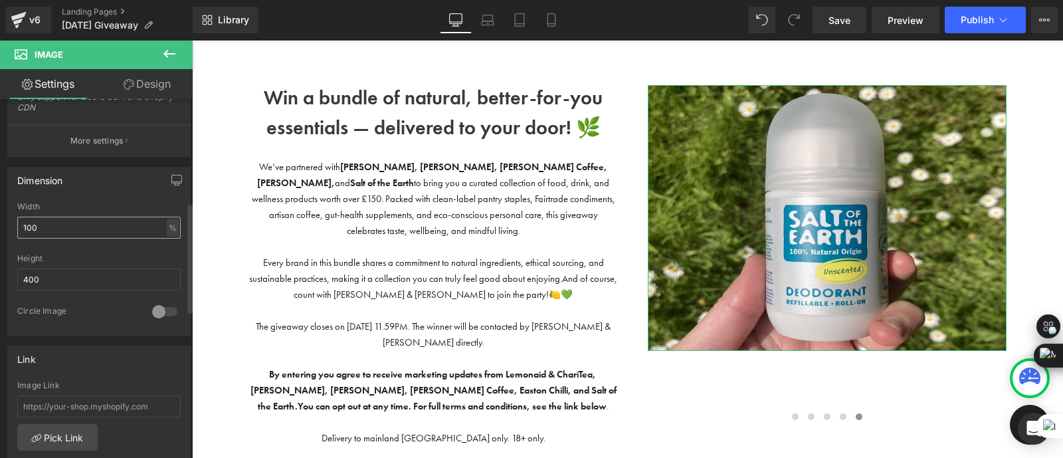
scroll to position [336, 0]
click at [167, 226] on div "%" at bounding box center [173, 228] width 12 height 18
click at [102, 240] on div "Width 100 % % px" at bounding box center [98, 229] width 163 height 52
click at [76, 224] on input "100" at bounding box center [98, 228] width 163 height 22
type input "1"
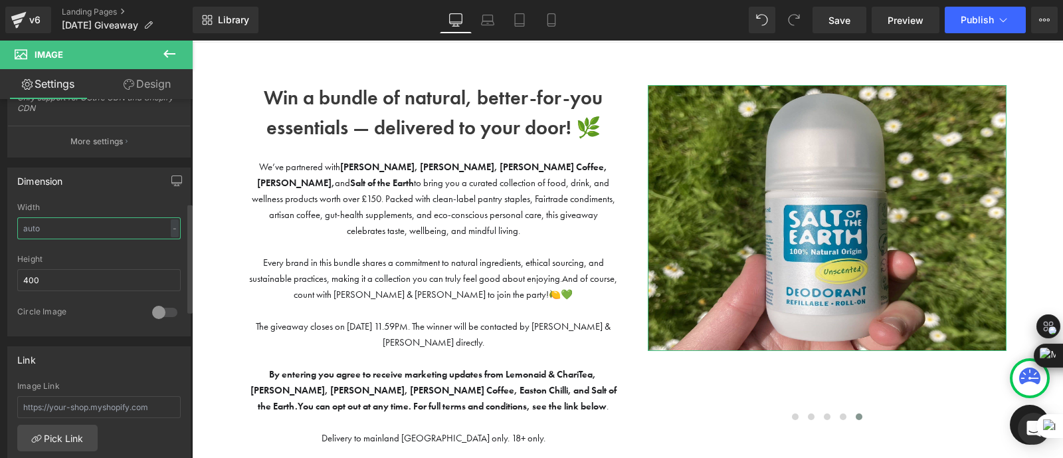
click at [76, 224] on input "text" at bounding box center [98, 228] width 163 height 22
click at [91, 250] on div at bounding box center [98, 250] width 163 height 9
click at [80, 272] on input "400" at bounding box center [98, 280] width 163 height 22
type input "4"
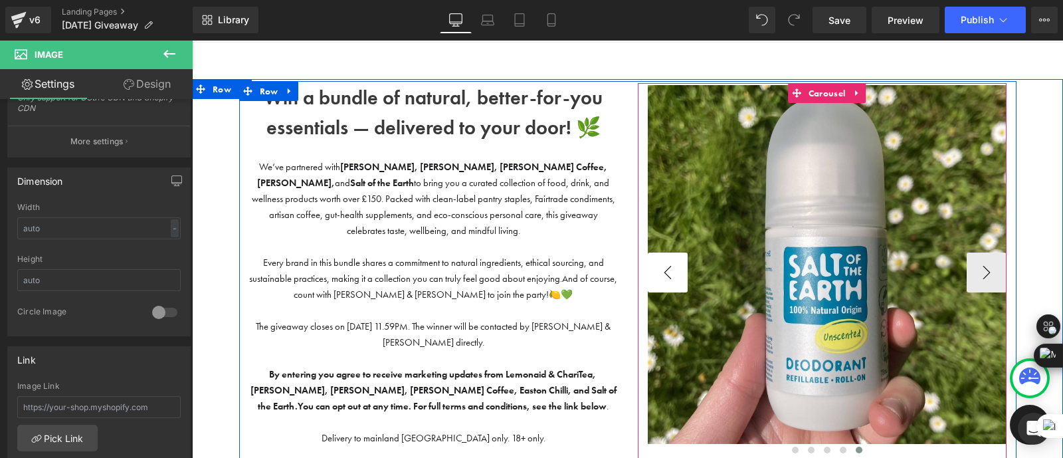
click at [660, 275] on button "‹" at bounding box center [668, 272] width 40 height 40
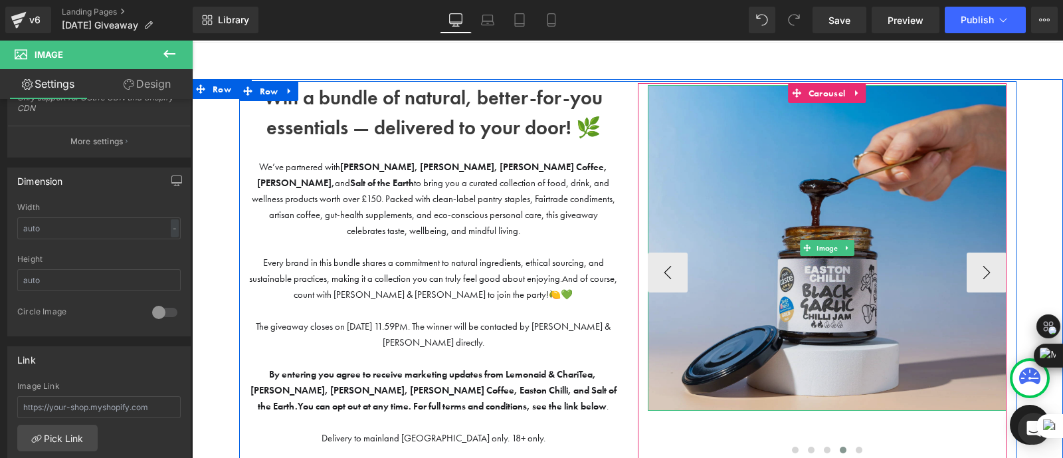
click at [782, 294] on img at bounding box center [827, 247] width 359 height 325
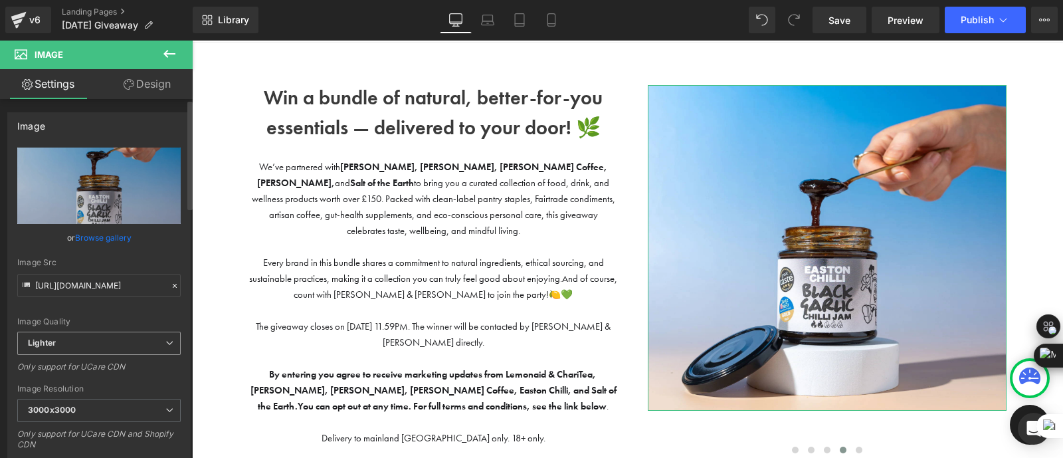
click at [90, 333] on span "Lighter" at bounding box center [98, 342] width 163 height 23
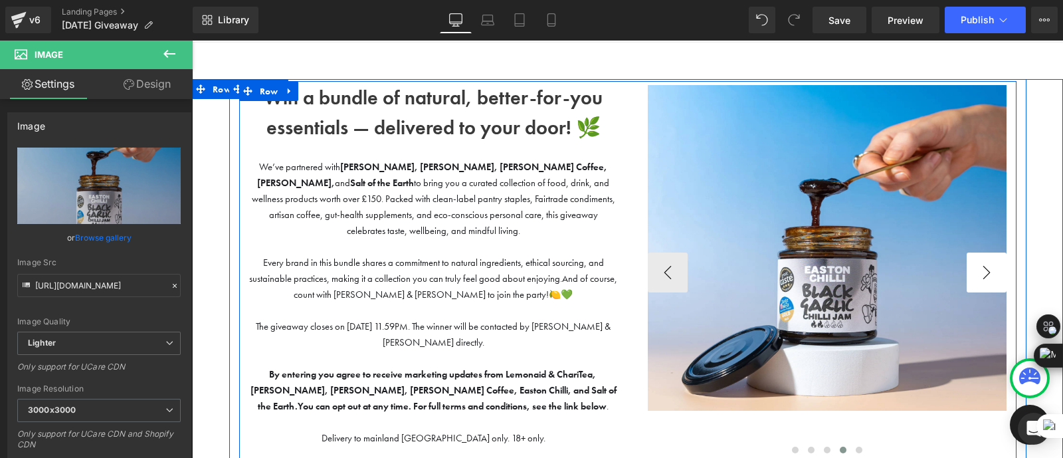
click at [982, 276] on button "›" at bounding box center [987, 272] width 40 height 40
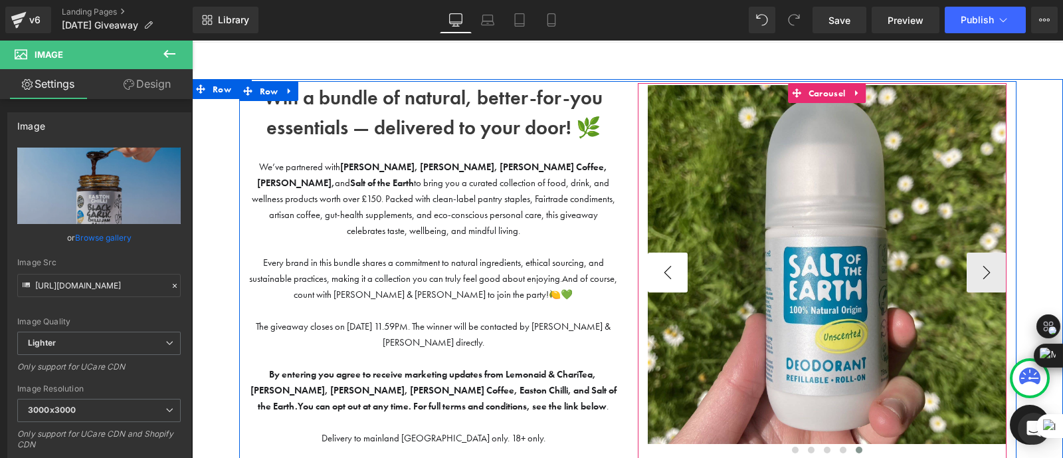
click at [670, 278] on button "‹" at bounding box center [668, 272] width 40 height 40
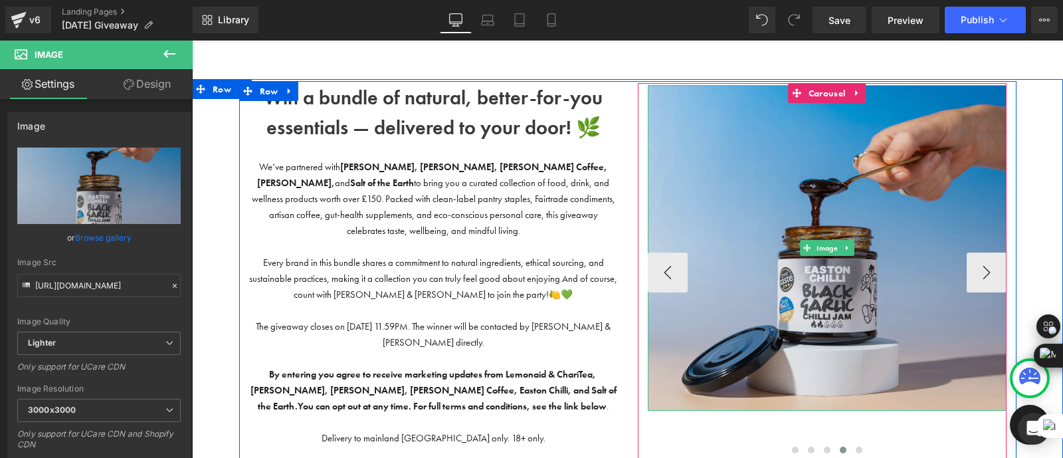
click at [782, 318] on img at bounding box center [827, 247] width 359 height 325
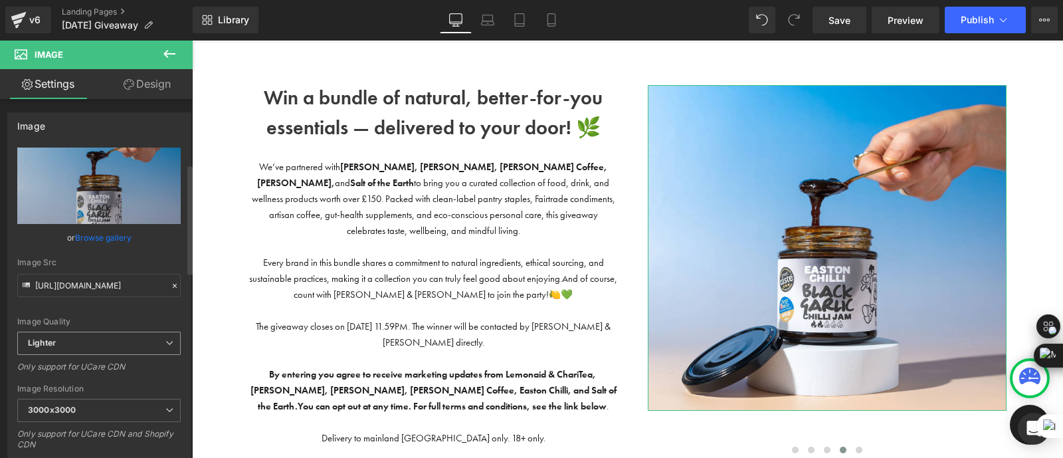
scroll to position [300, 0]
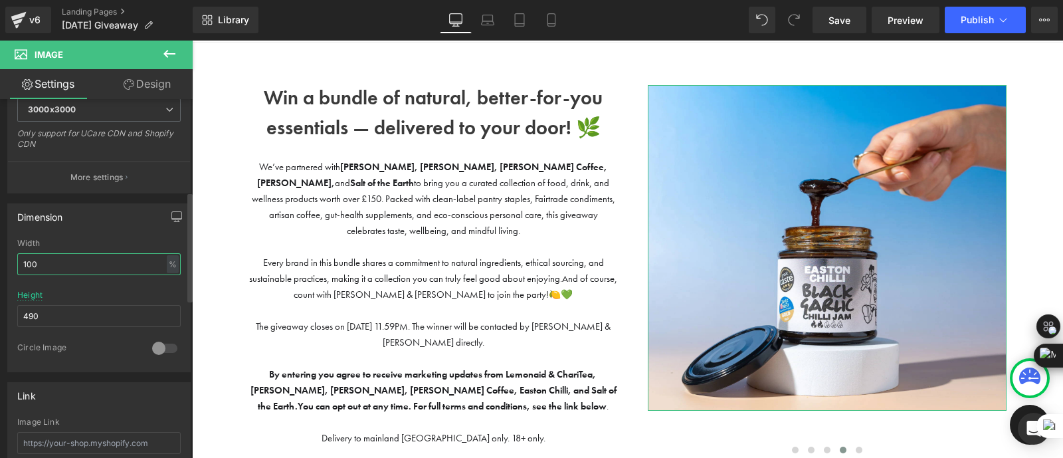
drag, startPoint x: 64, startPoint y: 258, endPoint x: 0, endPoint y: 247, distance: 64.7
click at [0, 247] on div "Dimension 100% Width 100 % % px 490px Height 490 0 Circle Image" at bounding box center [99, 282] width 199 height 179
drag, startPoint x: 79, startPoint y: 314, endPoint x: 0, endPoint y: 304, distance: 79.7
click at [0, 304] on div "Dimension Width - % px 490px Height 490 0 Circle Image" at bounding box center [99, 282] width 199 height 179
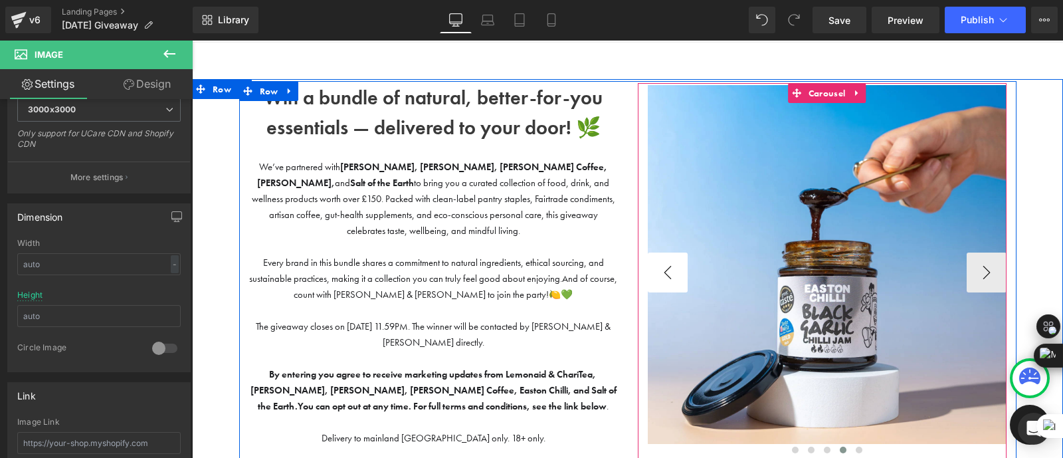
click at [668, 272] on button "‹" at bounding box center [668, 272] width 40 height 40
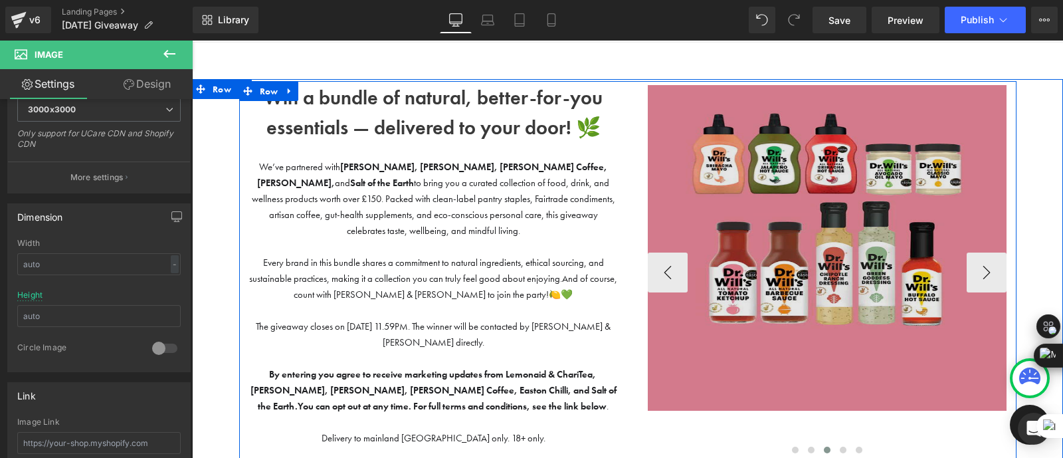
click at [740, 260] on img at bounding box center [827, 247] width 359 height 325
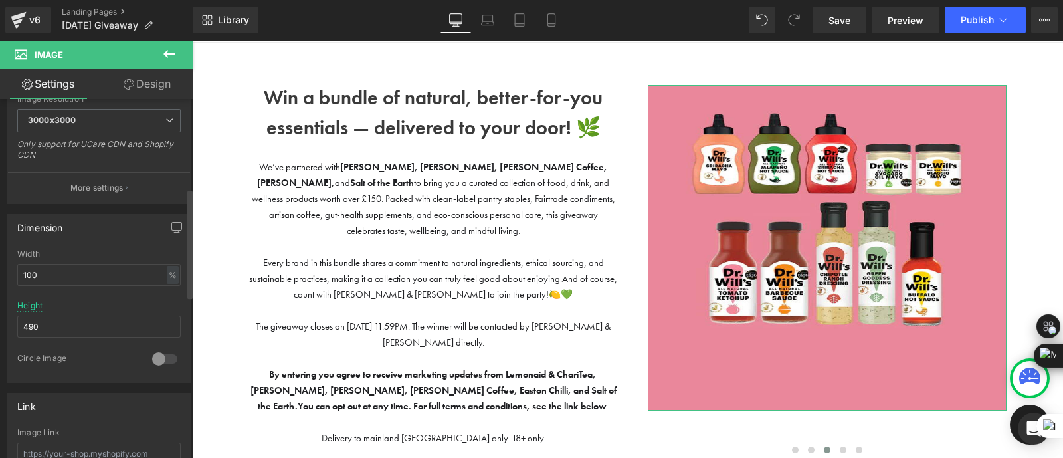
scroll to position [290, 0]
drag, startPoint x: 80, startPoint y: 267, endPoint x: 0, endPoint y: 270, distance: 79.8
click at [0, 270] on div "Dimension 100% Width 100 % % px 490px Height 490 0 Circle Image" at bounding box center [99, 292] width 199 height 179
drag, startPoint x: 63, startPoint y: 316, endPoint x: 0, endPoint y: 314, distance: 63.2
click at [0, 314] on div "Dimension Width - % px 490px Height 490 0 Circle Image" at bounding box center [99, 292] width 199 height 179
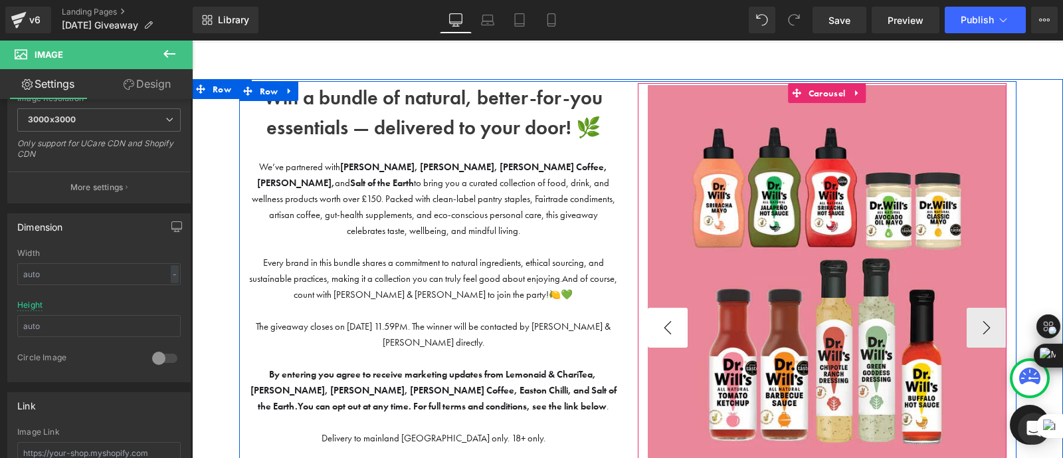
click at [662, 318] on button "‹" at bounding box center [668, 328] width 40 height 40
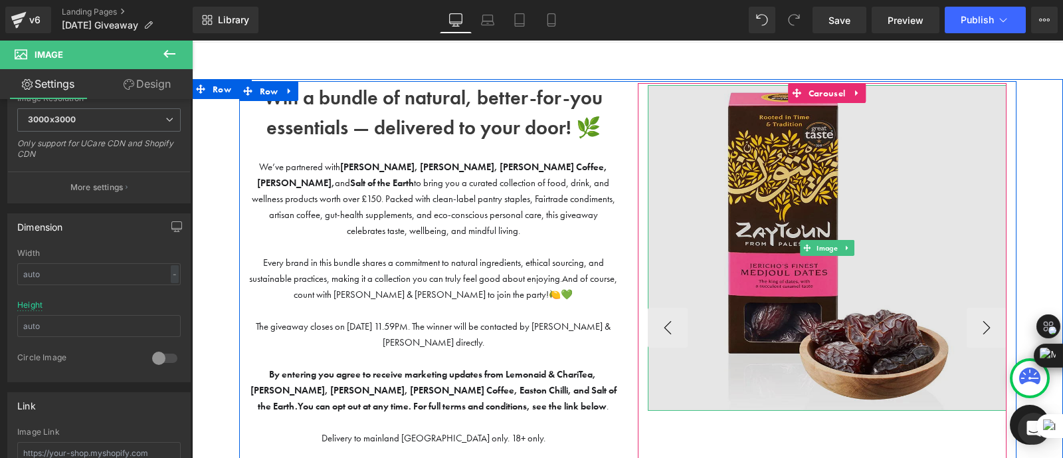
click at [857, 363] on img at bounding box center [827, 247] width 359 height 325
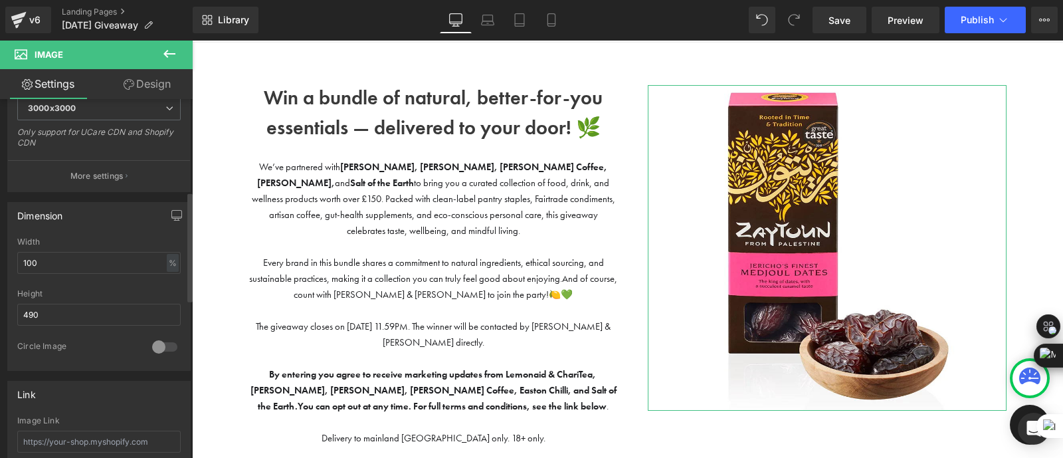
scroll to position [303, 0]
drag, startPoint x: 56, startPoint y: 260, endPoint x: 0, endPoint y: 247, distance: 58.0
click at [0, 247] on div "Dimension 100% Width 100 % % px 490px Height 490 0 Circle Image" at bounding box center [99, 280] width 199 height 179
drag, startPoint x: 54, startPoint y: 304, endPoint x: 15, endPoint y: 299, distance: 39.5
click at [15, 299] on div "Width - % px 490px Height 490 0 Circle Image" at bounding box center [99, 302] width 182 height 133
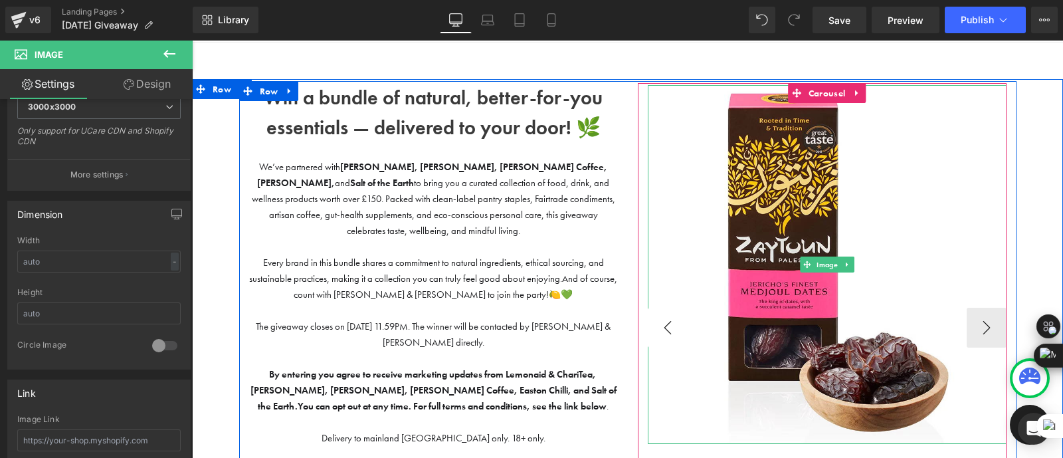
click at [669, 321] on button "‹" at bounding box center [668, 328] width 40 height 40
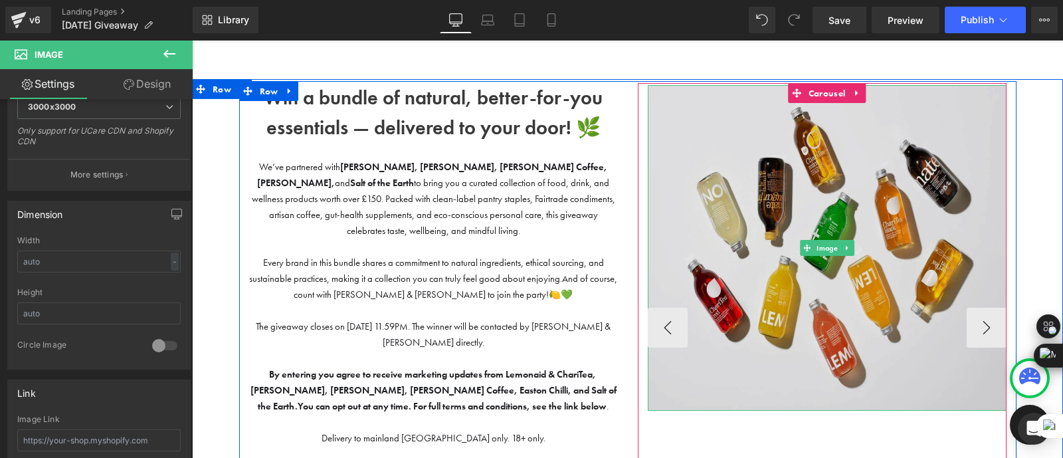
click at [832, 341] on img at bounding box center [827, 247] width 359 height 325
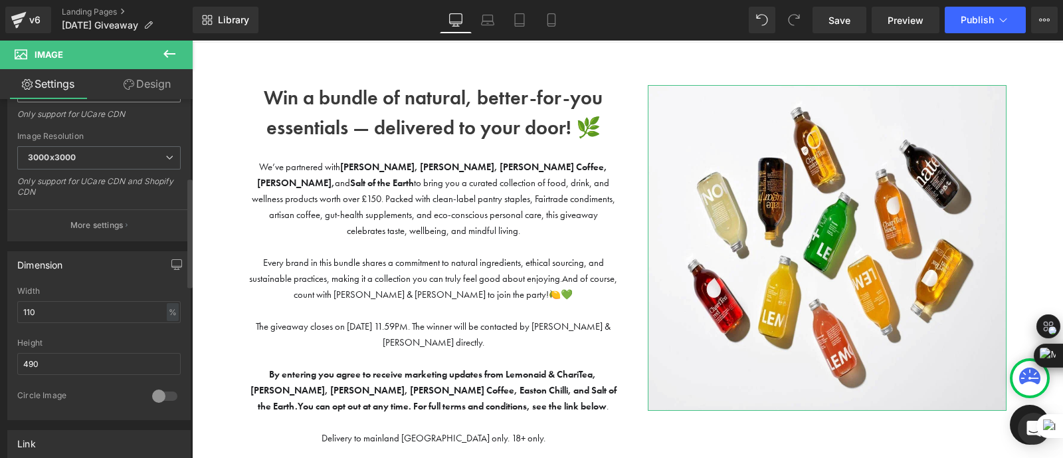
scroll to position [254, 0]
drag, startPoint x: 60, startPoint y: 300, endPoint x: 3, endPoint y: 299, distance: 57.1
click at [3, 299] on div "Dimension 110% Width 110 % % px 490px Height 490 0 Circle Image" at bounding box center [99, 329] width 199 height 179
drag, startPoint x: 71, startPoint y: 366, endPoint x: 0, endPoint y: 351, distance: 72.7
click at [0, 351] on div "Dimension Width - % px 490px Height 490 0 Circle Image" at bounding box center [99, 329] width 199 height 179
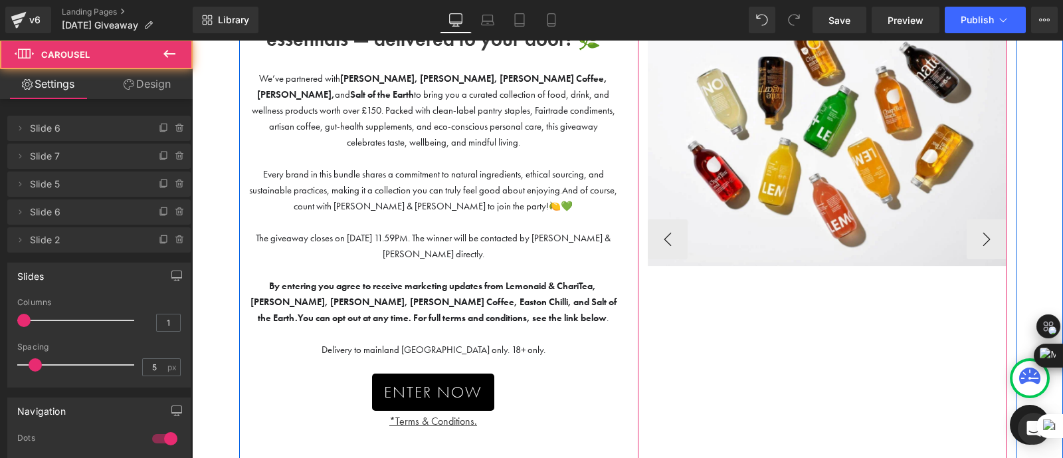
scroll to position [170, 0]
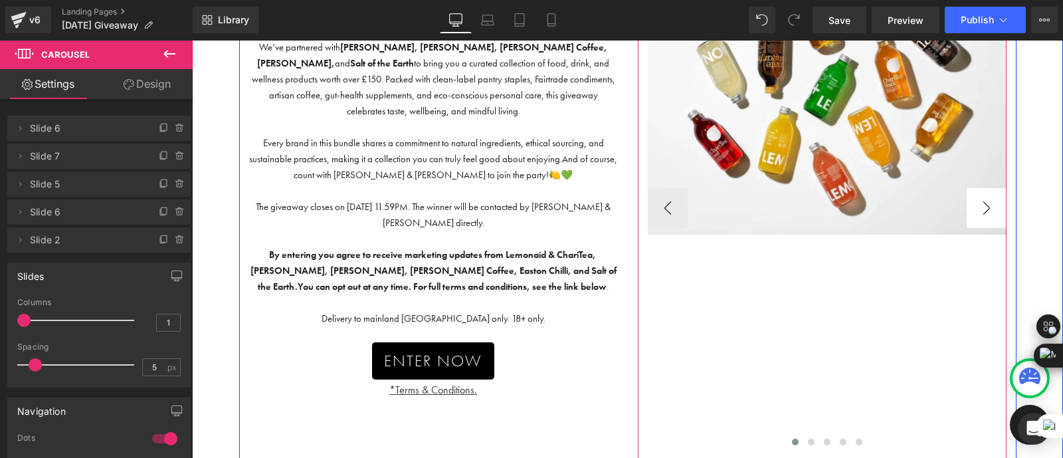
click at [986, 210] on button "›" at bounding box center [987, 208] width 40 height 40
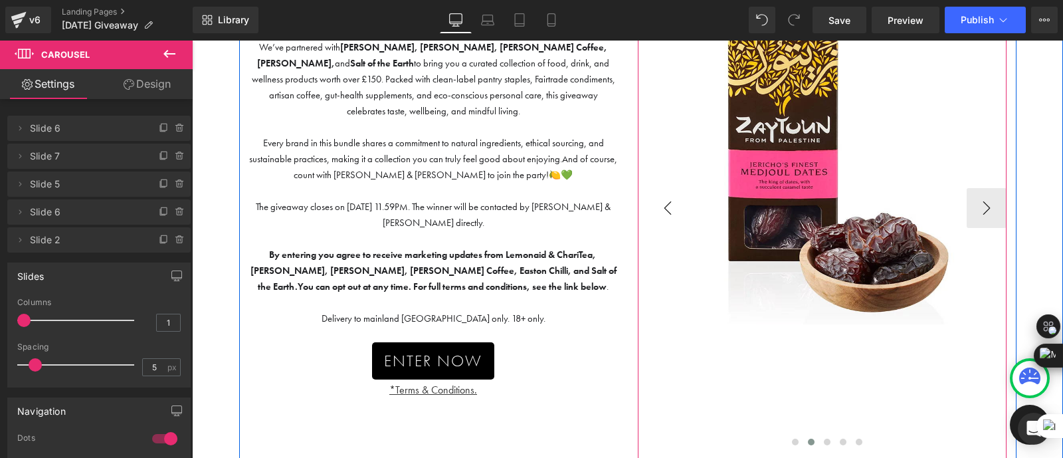
click at [660, 203] on button "‹" at bounding box center [668, 208] width 40 height 40
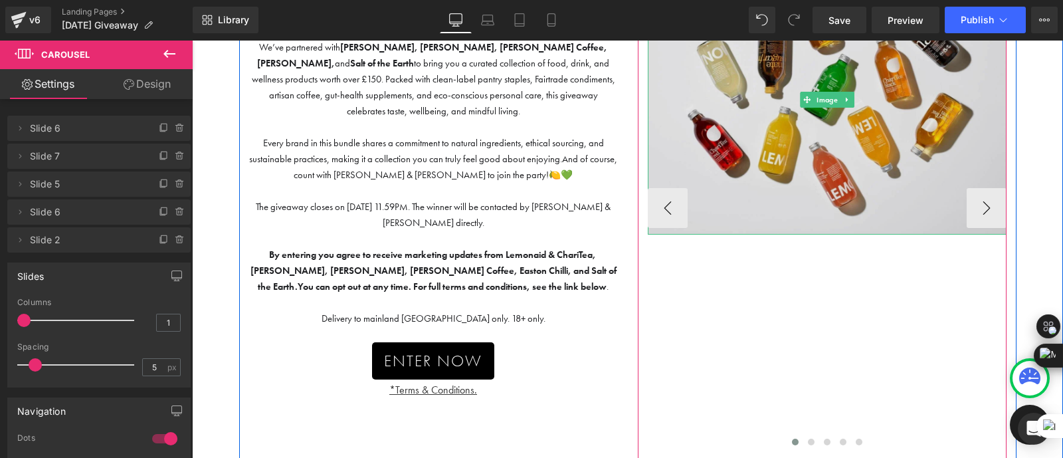
scroll to position [0, 0]
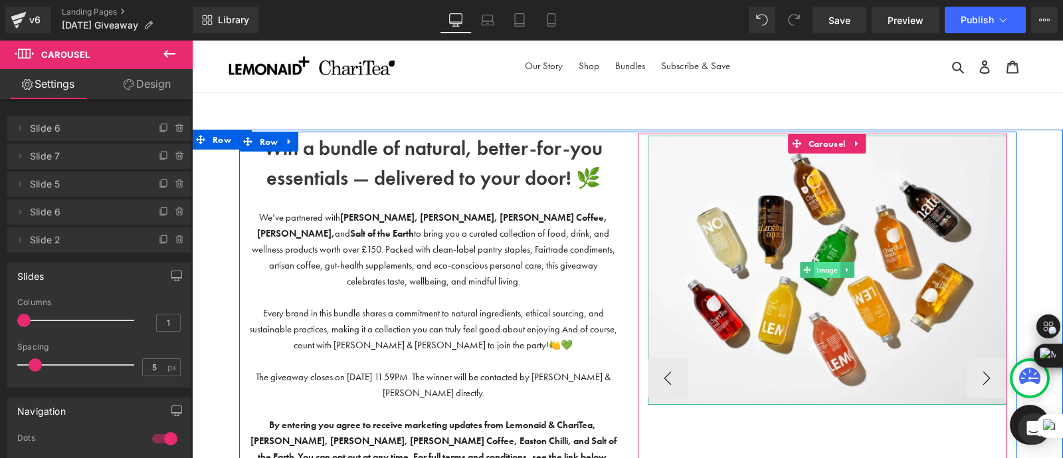
click at [818, 244] on img at bounding box center [827, 270] width 359 height 269
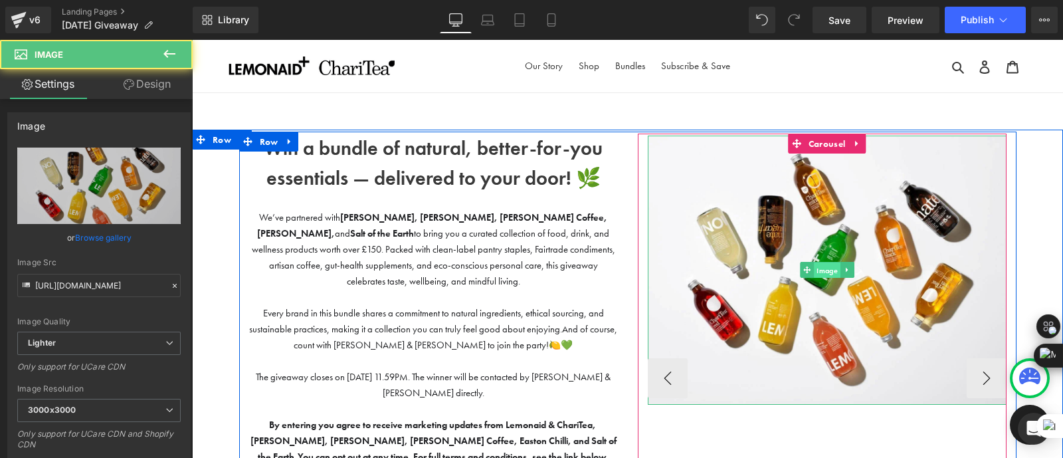
click at [822, 270] on span "Image" at bounding box center [827, 270] width 27 height 16
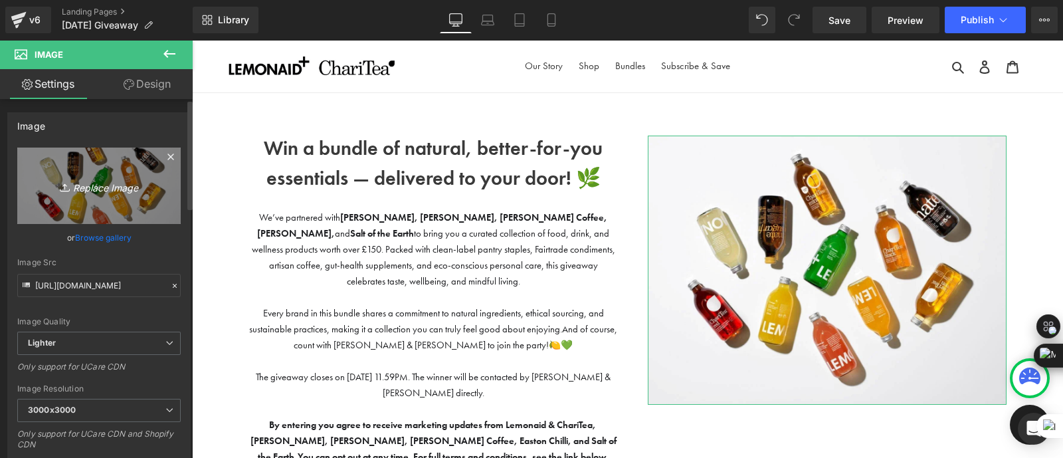
click at [92, 194] on link "Replace Image" at bounding box center [98, 185] width 163 height 76
type input "C:\fakepath\pum.webp"
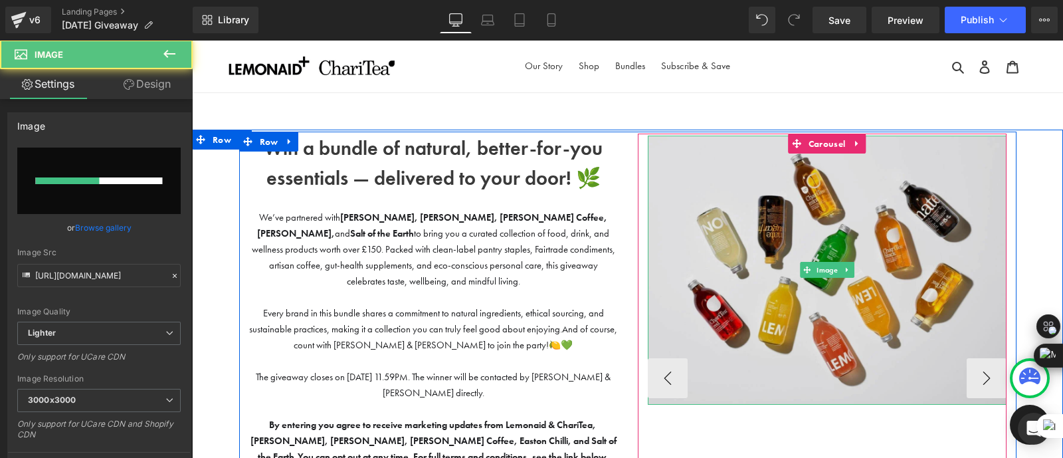
click at [674, 230] on img at bounding box center [827, 270] width 359 height 269
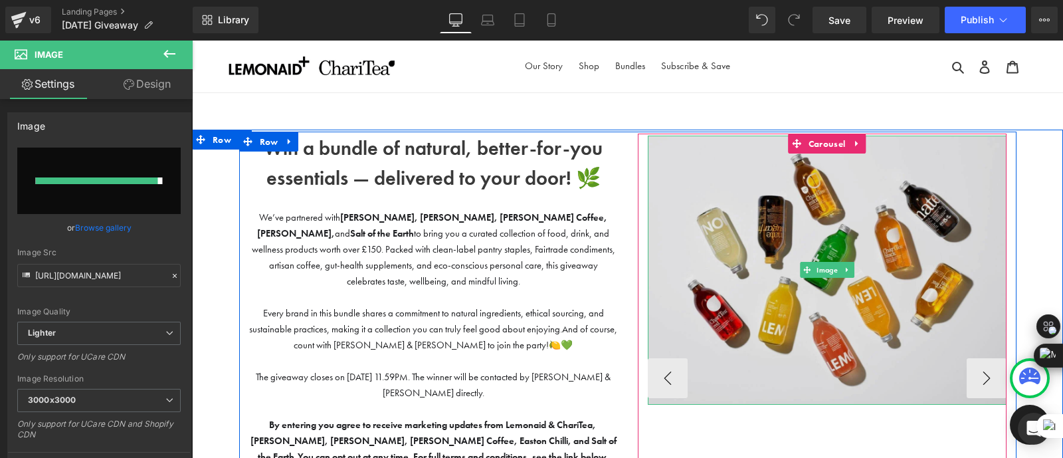
type input "[URL][DOMAIN_NAME]"
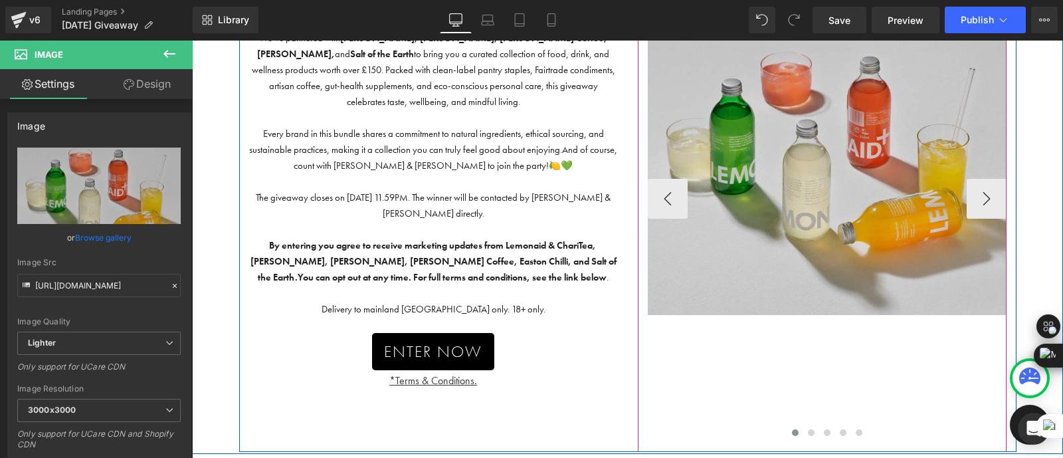
scroll to position [187, 0]
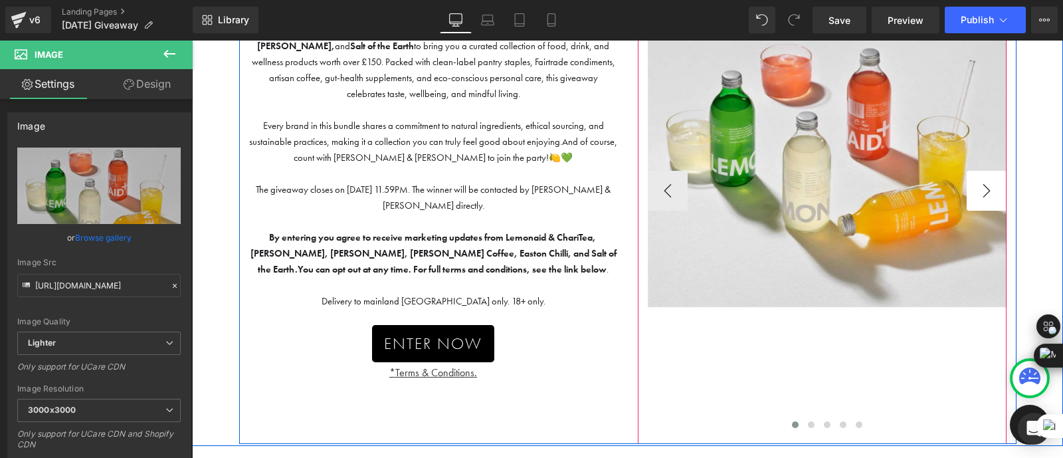
click at [992, 194] on button "›" at bounding box center [987, 191] width 40 height 40
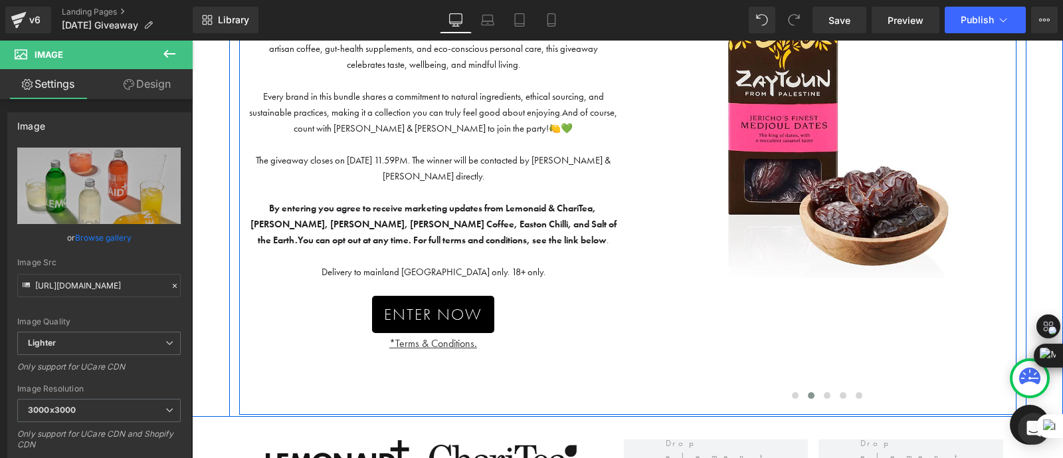
scroll to position [214, 0]
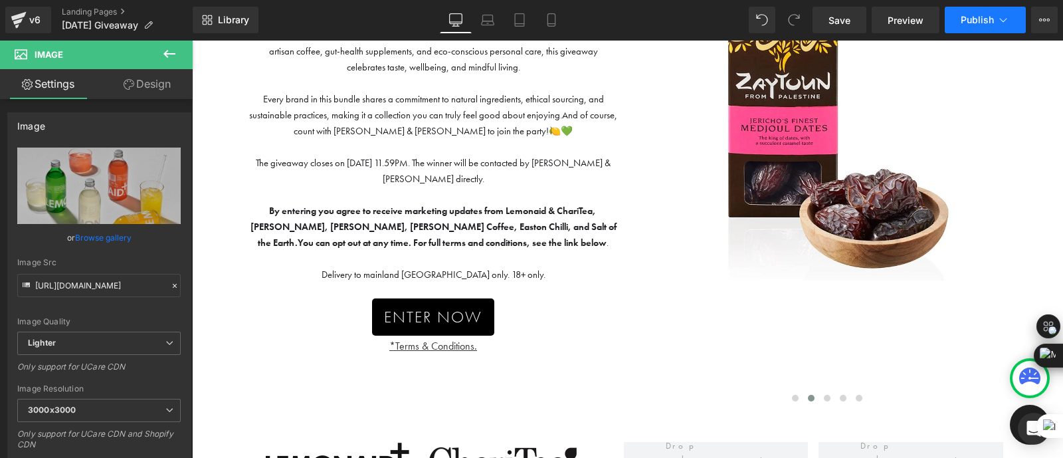
click at [977, 25] on span "Publish" at bounding box center [977, 20] width 33 height 11
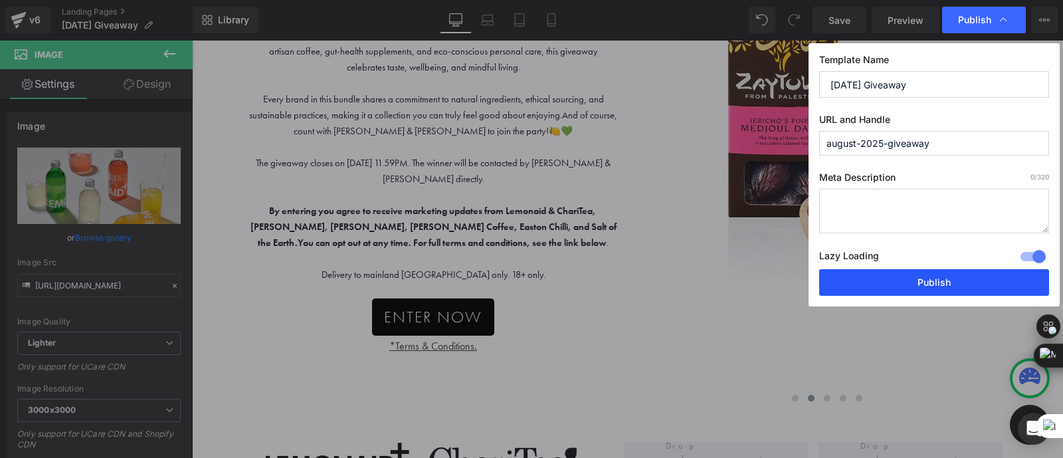
click at [921, 280] on button "Publish" at bounding box center [934, 282] width 230 height 27
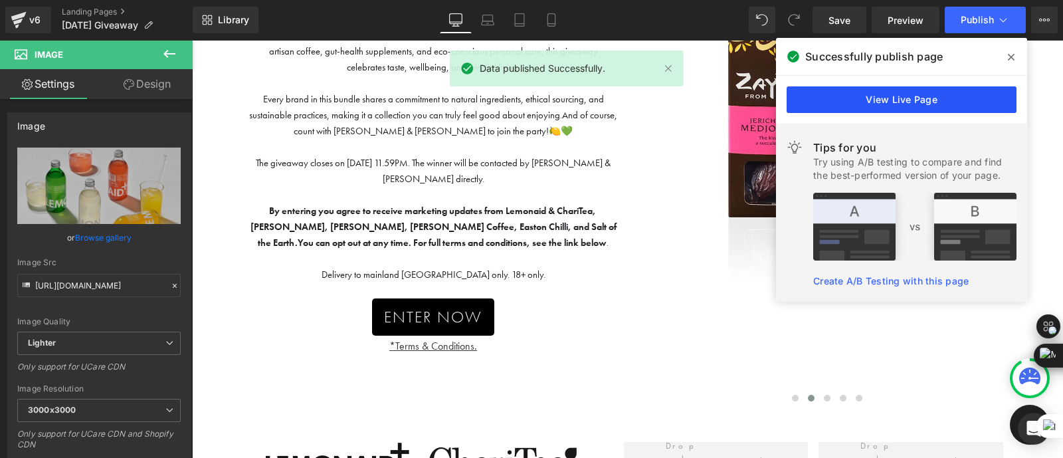
click at [878, 108] on link "View Live Page" at bounding box center [902, 99] width 230 height 27
